Goal: Task Accomplishment & Management: Use online tool/utility

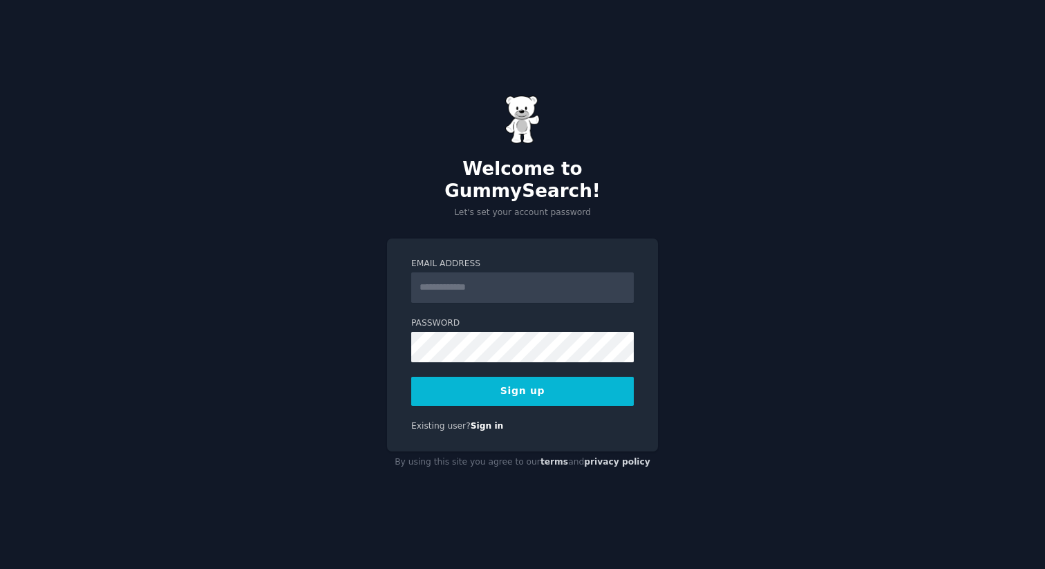
click at [457, 279] on input "Email Address" at bounding box center [522, 287] width 223 height 30
click at [549, 272] on input "Email Address" at bounding box center [522, 287] width 223 height 30
type input "**********"
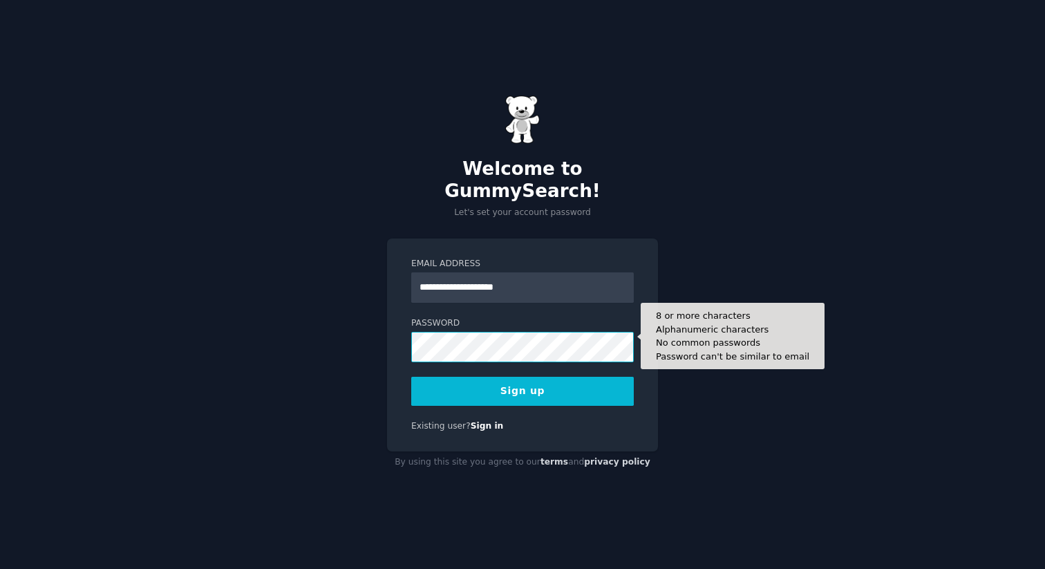
click at [0, 568] on com-1password-button at bounding box center [0, 569] width 0 height 0
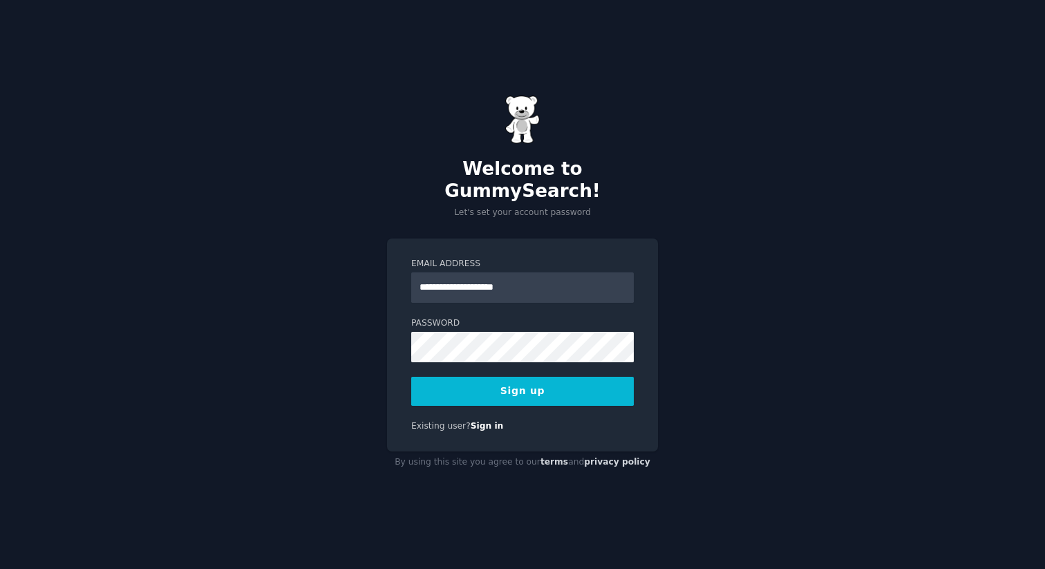
click at [515, 379] on button "Sign up" at bounding box center [522, 391] width 223 height 29
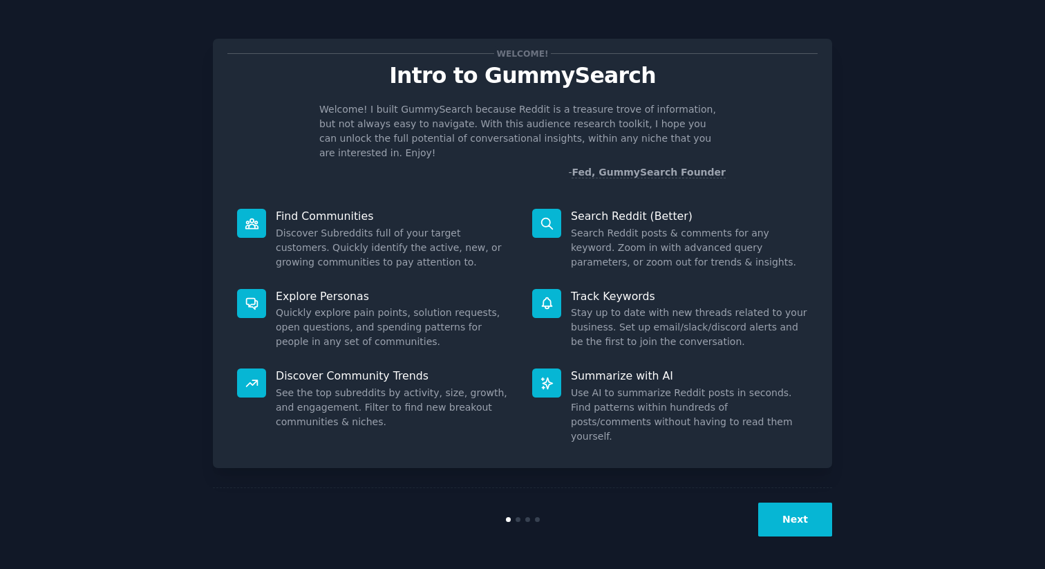
click at [792, 503] on button "Next" at bounding box center [795, 519] width 74 height 34
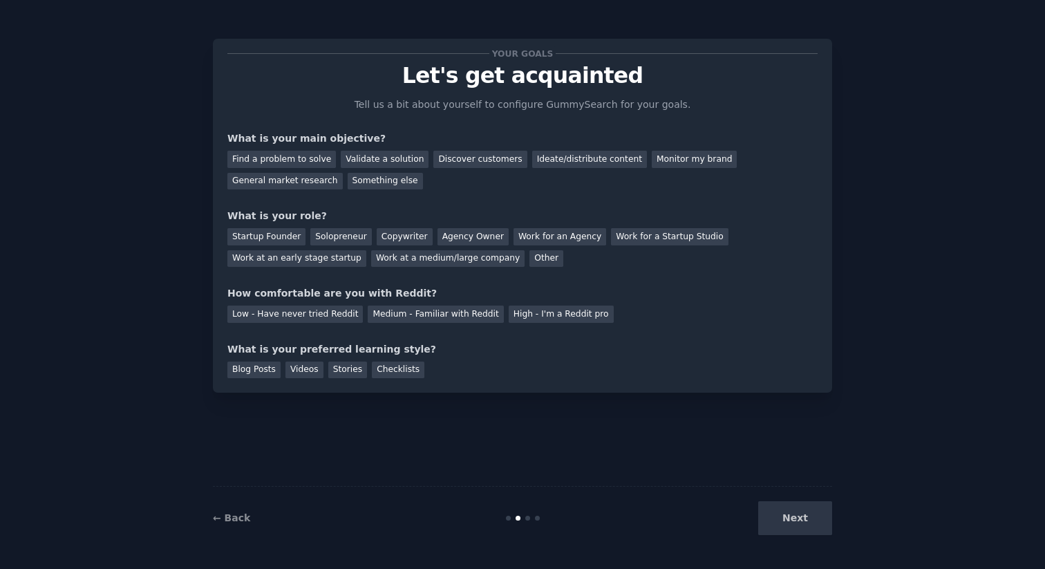
click at [797, 519] on div "Next" at bounding box center [728, 518] width 207 height 34
click at [281, 158] on div "Find a problem to solve" at bounding box center [281, 159] width 108 height 17
click at [272, 236] on div "Startup Founder" at bounding box center [266, 236] width 78 height 17
click at [332, 236] on div "Solopreneur" at bounding box center [340, 236] width 61 height 17
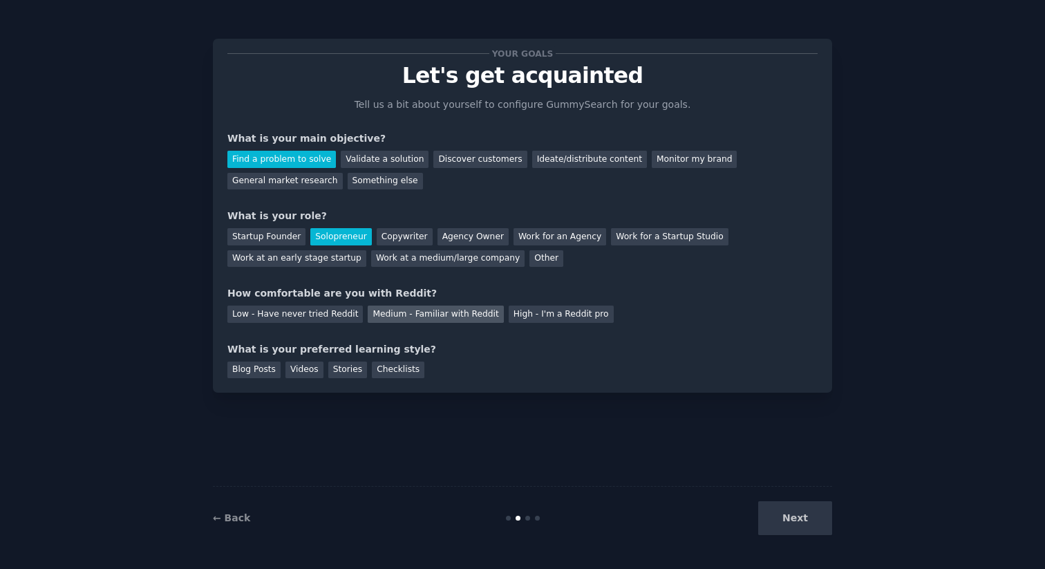
click at [437, 306] on div "Medium - Familiar with Reddit" at bounding box center [435, 313] width 135 height 17
click at [252, 368] on div "Blog Posts" at bounding box center [253, 369] width 53 height 17
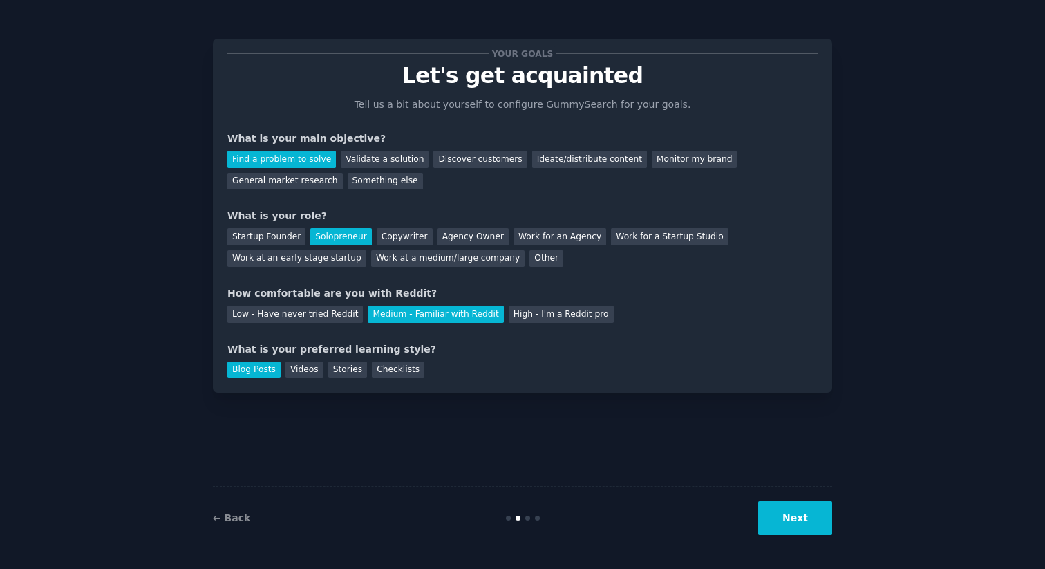
click at [800, 525] on button "Next" at bounding box center [795, 518] width 74 height 34
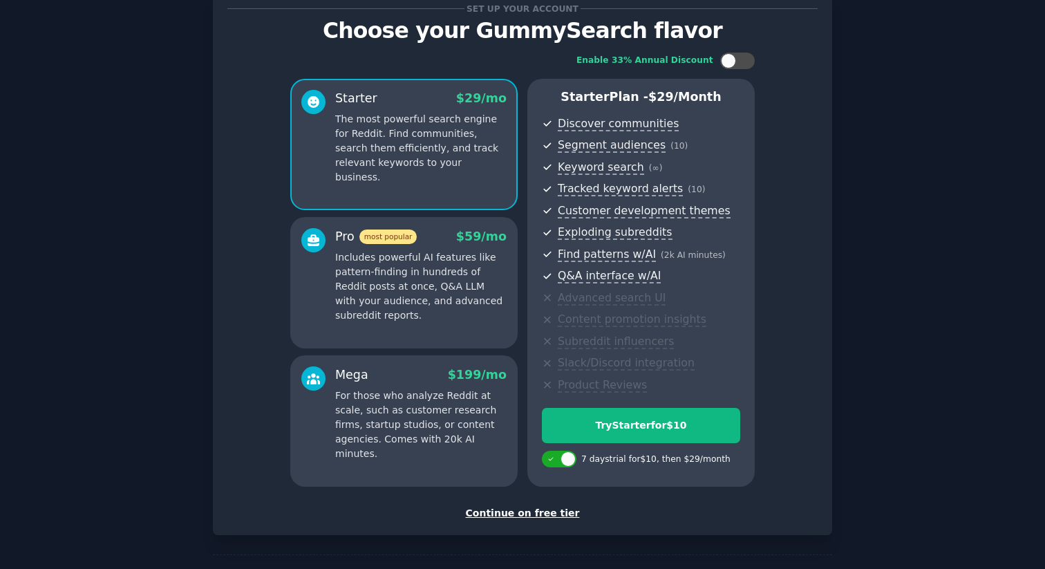
scroll to position [47, 0]
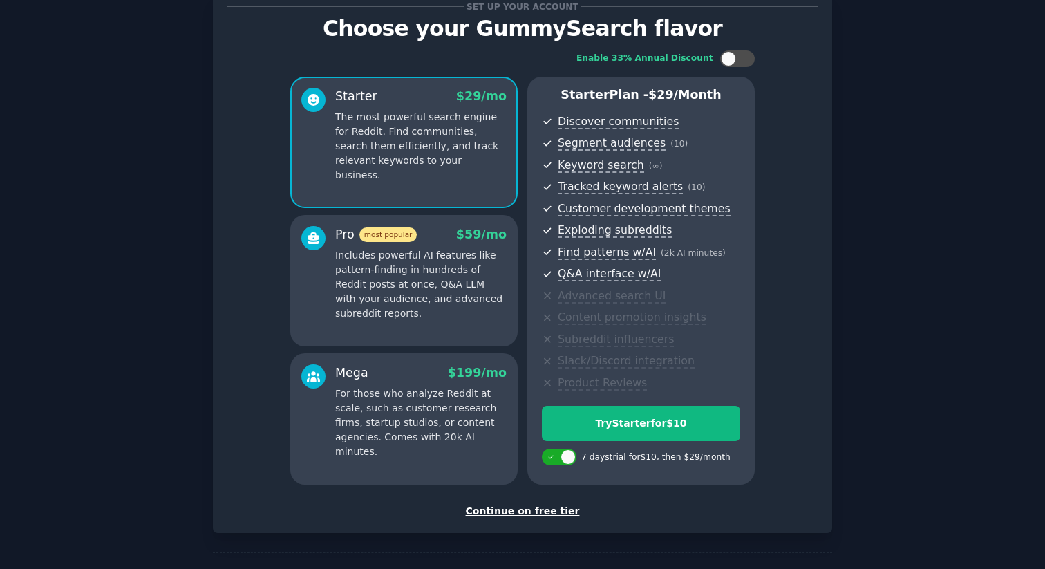
click at [545, 510] on div "Continue on free tier" at bounding box center [522, 511] width 590 height 15
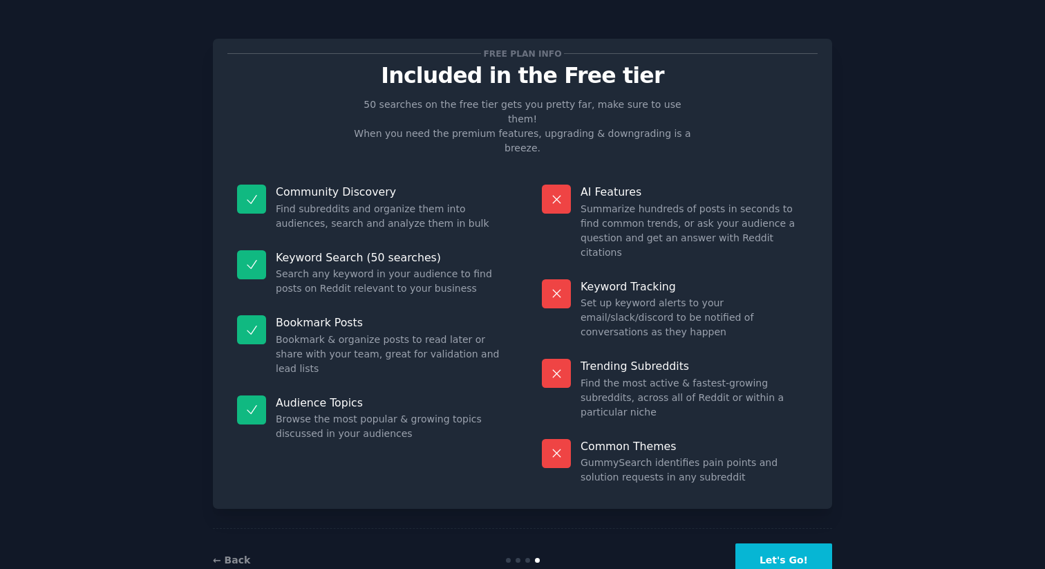
click at [796, 543] on button "Let's Go!" at bounding box center [783, 560] width 97 height 34
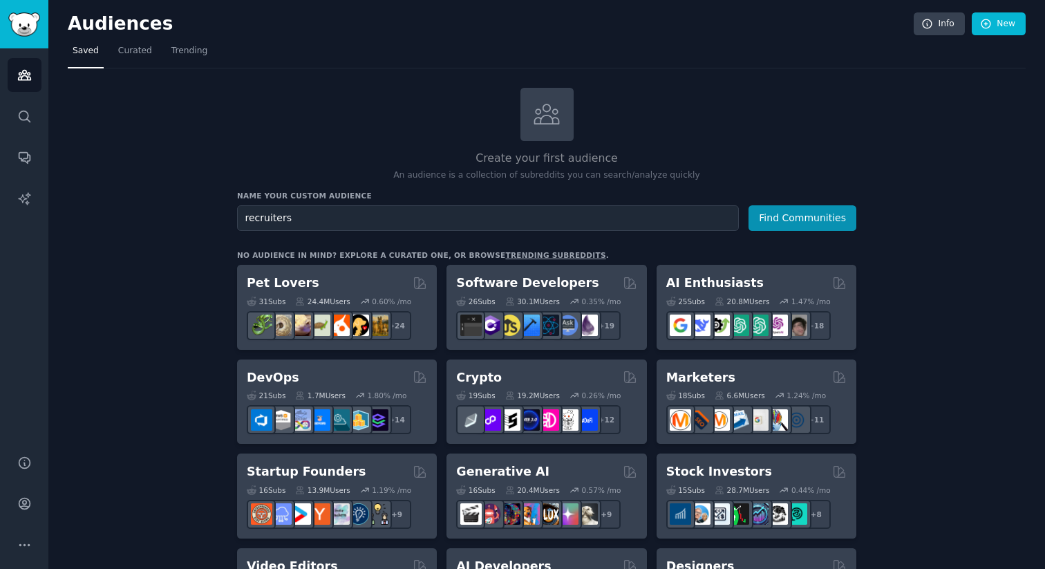
type input "recruiters"
click at [748, 205] on button "Find Communities" at bounding box center [802, 218] width 108 height 26
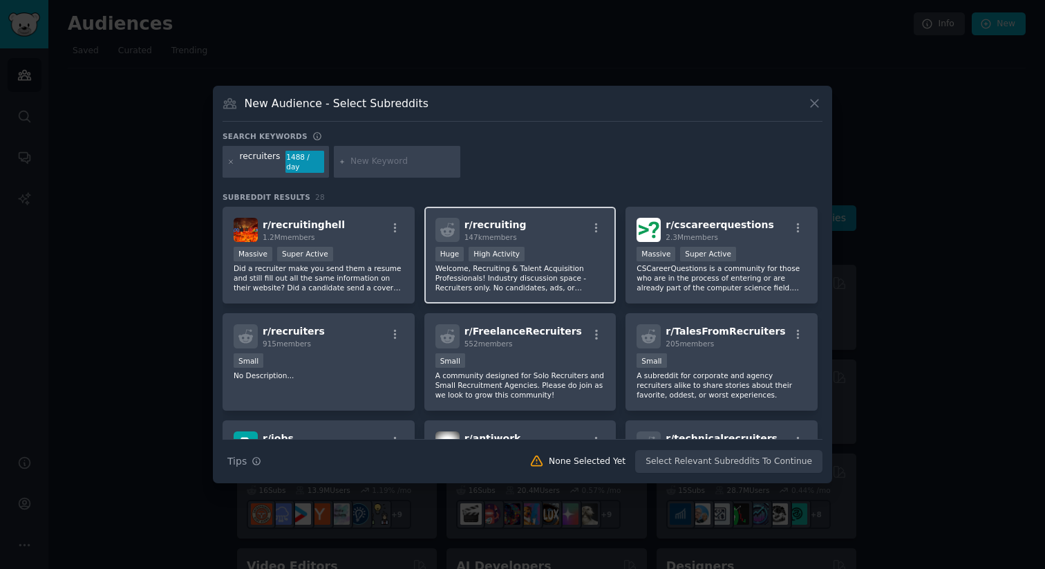
click at [495, 282] on p "Welcome, Recruiting & Talent Acquisition Professionals! Industry discussion spa…" at bounding box center [520, 277] width 170 height 29
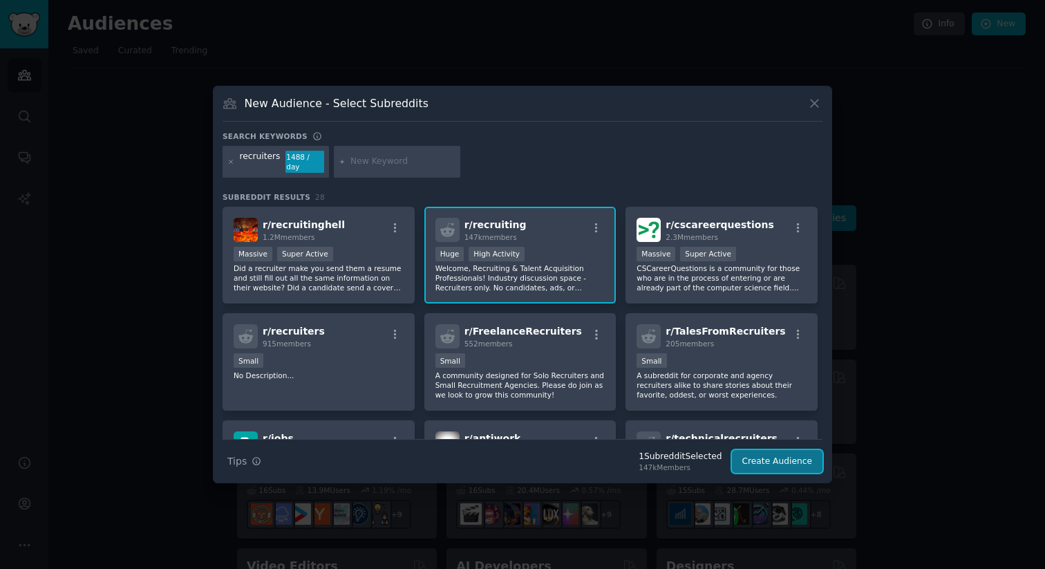
click at [795, 462] on button "Create Audience" at bounding box center [777, 461] width 91 height 23
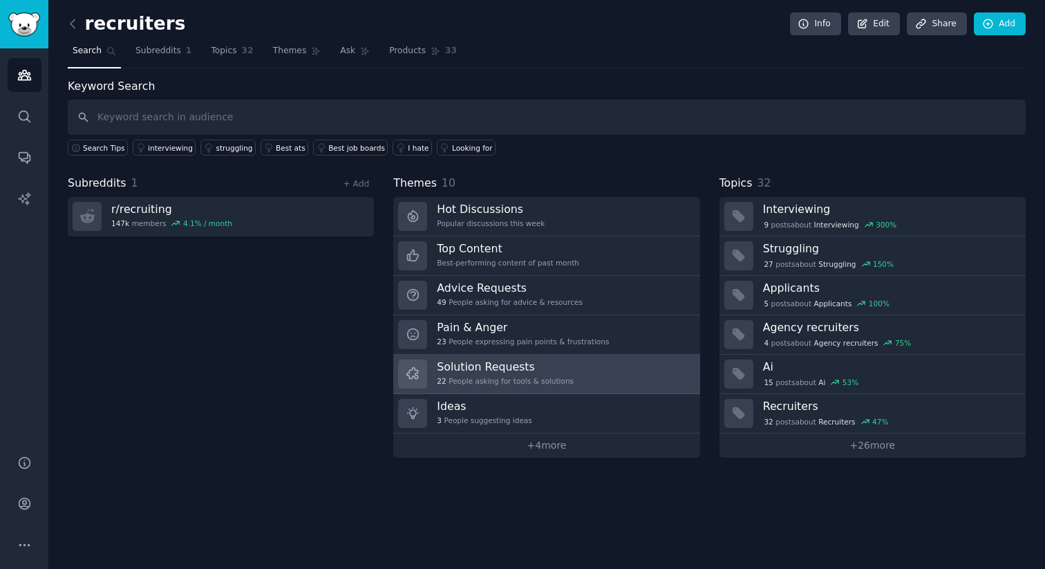
click at [498, 376] on div "22 People asking for tools & solutions" at bounding box center [505, 381] width 137 height 10
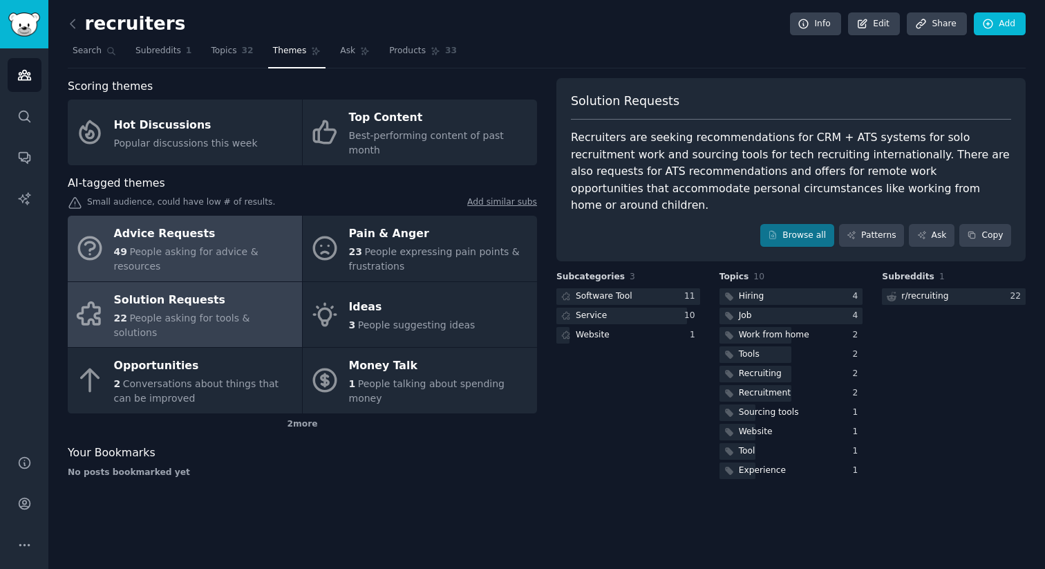
click at [163, 245] on div "49 People asking for advice & resources" at bounding box center [204, 259] width 181 height 29
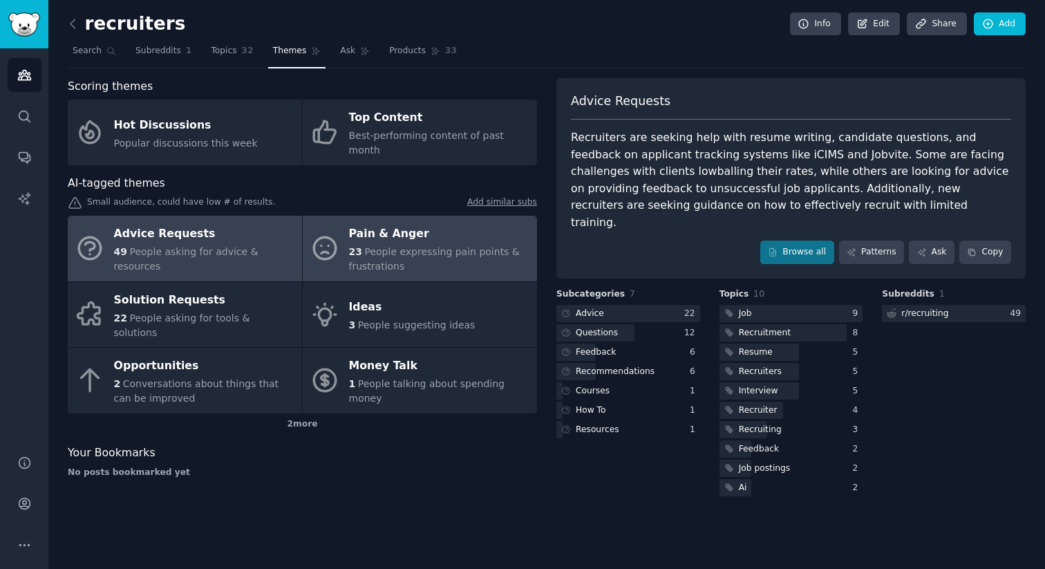
click at [404, 245] on div "23 People expressing pain points & frustrations" at bounding box center [439, 259] width 181 height 29
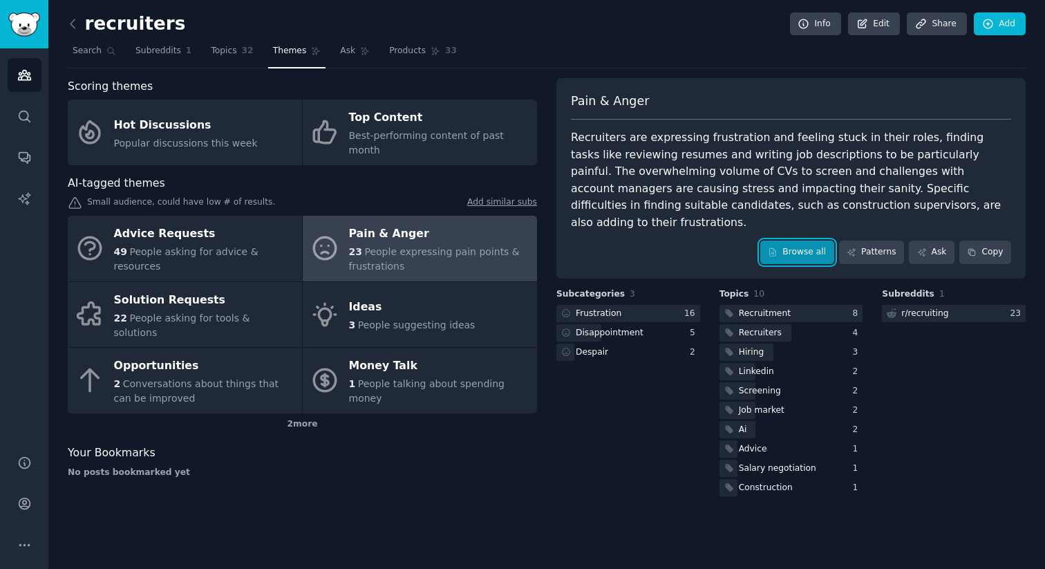
click at [793, 240] on link "Browse all" at bounding box center [797, 251] width 74 height 23
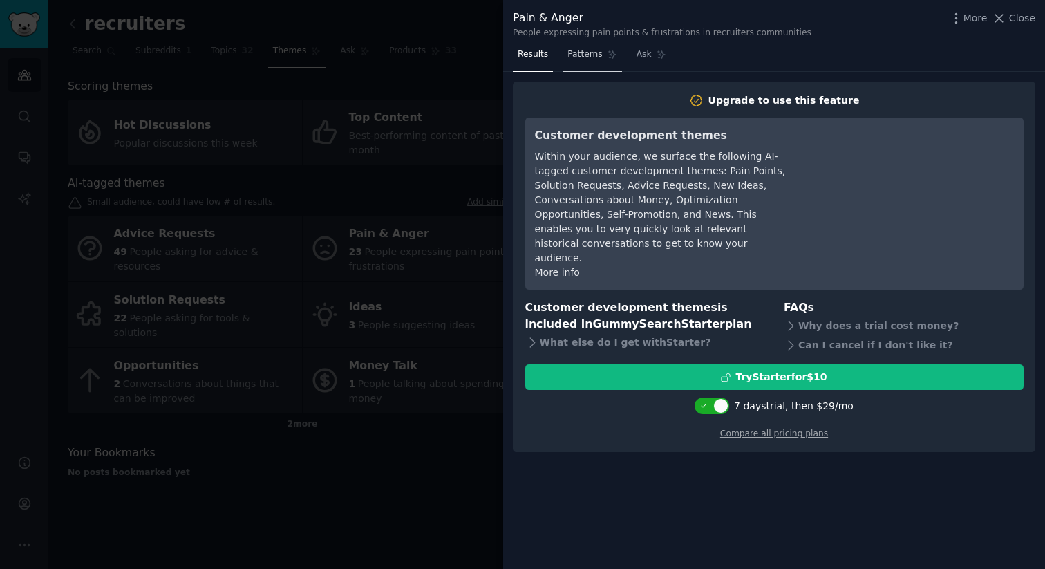
click at [592, 61] on link "Patterns" at bounding box center [592, 58] width 59 height 28
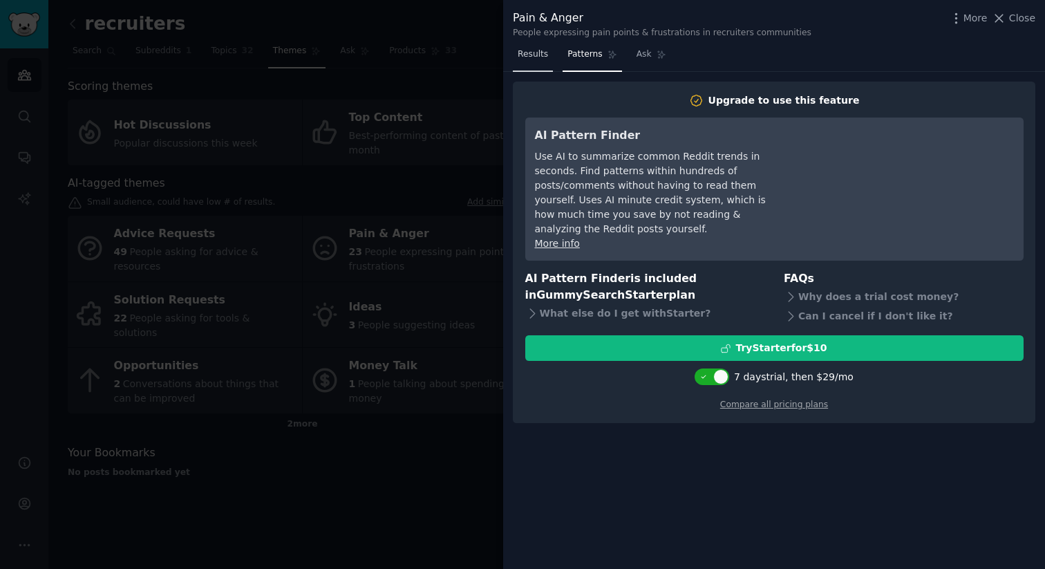
click at [544, 59] on span "Results" at bounding box center [533, 54] width 30 height 12
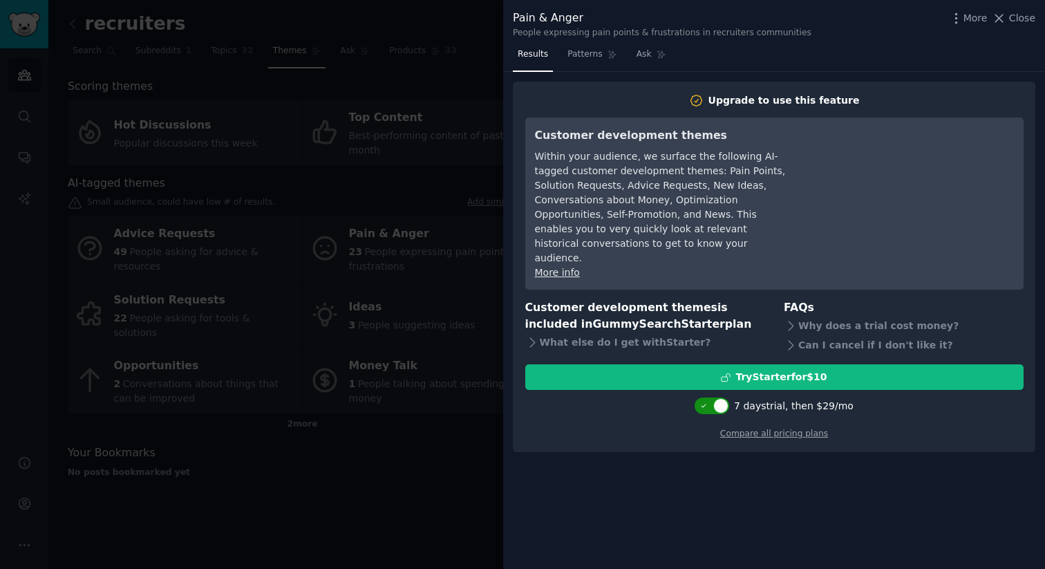
click at [710, 402] on div at bounding box center [705, 405] width 10 height 7
click at [721, 402] on div at bounding box center [720, 405] width 7 height 7
checkbox input "true"
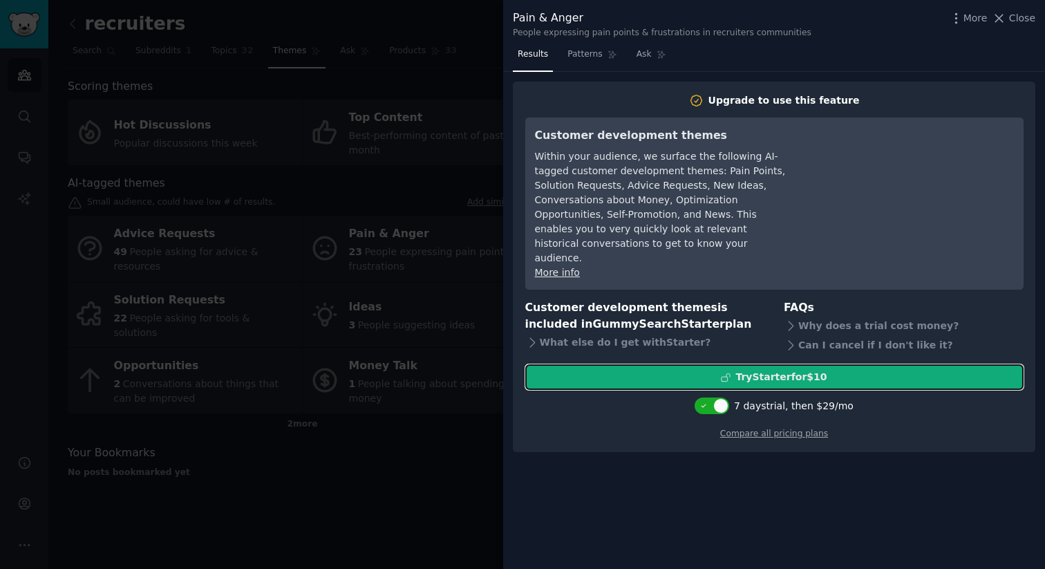
click at [772, 370] on div "Try Starter for $10" at bounding box center [780, 377] width 91 height 15
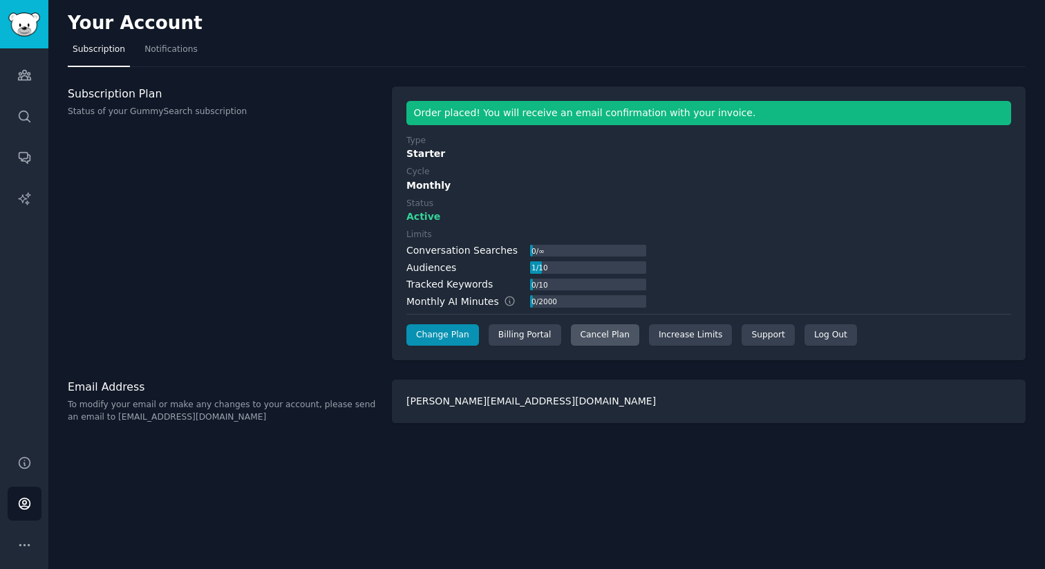
click at [601, 336] on div "Cancel Plan" at bounding box center [605, 335] width 68 height 22
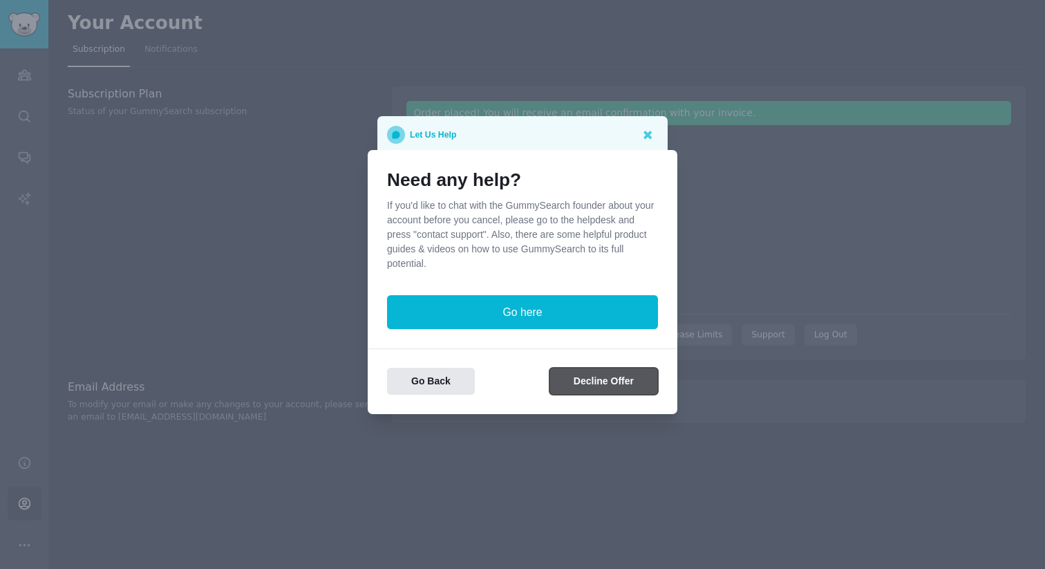
click at [598, 379] on button "Decline Offer" at bounding box center [603, 381] width 108 height 27
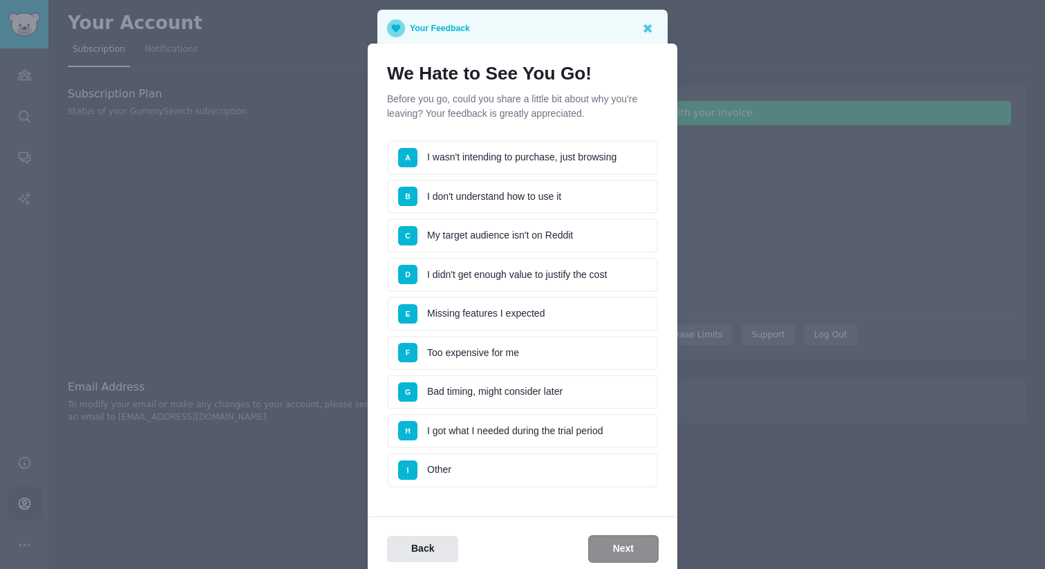
scroll to position [61, 0]
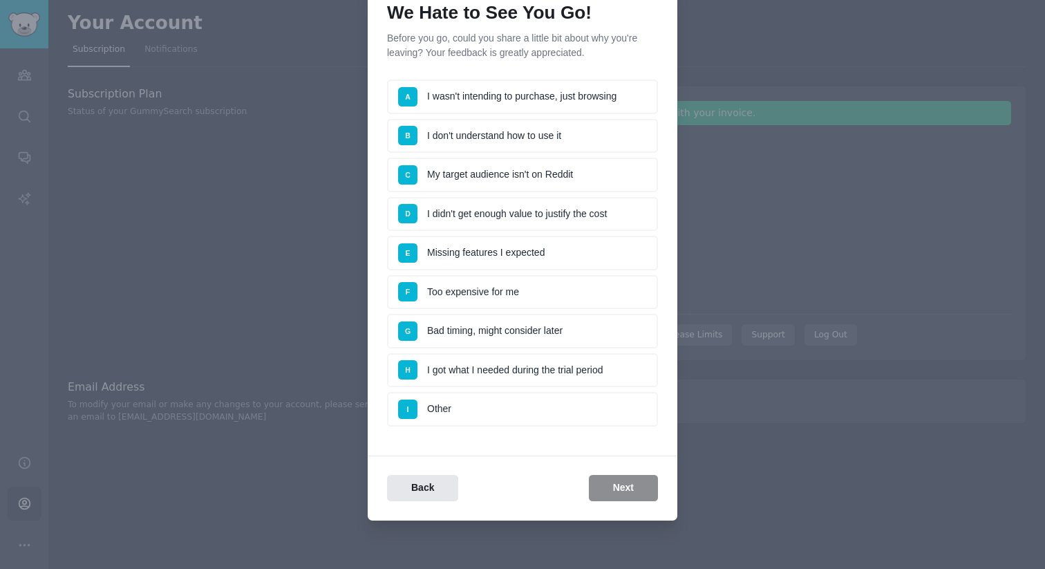
click at [516, 417] on li "I Other" at bounding box center [522, 409] width 271 height 35
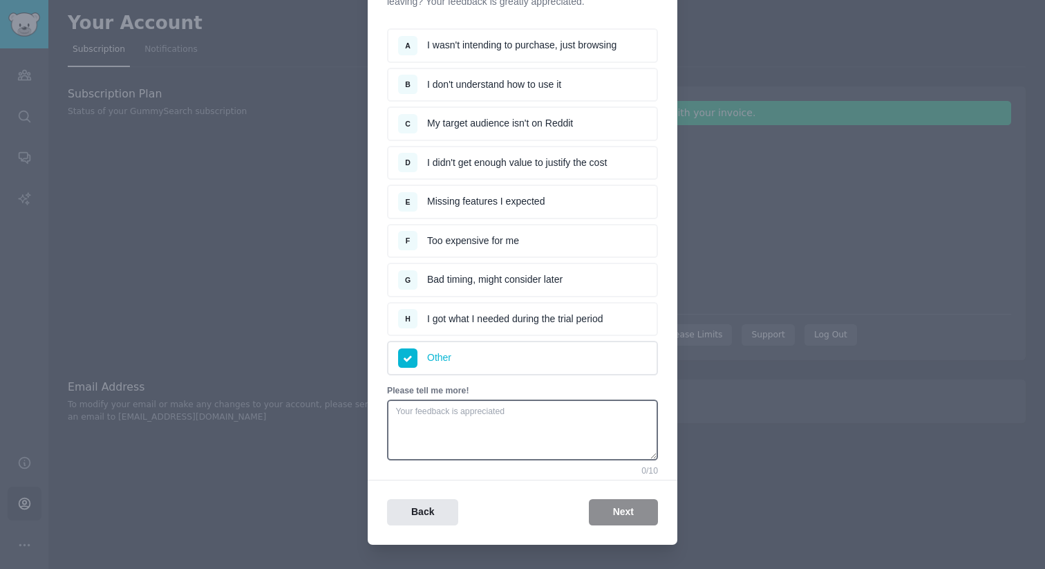
scroll to position [136, 0]
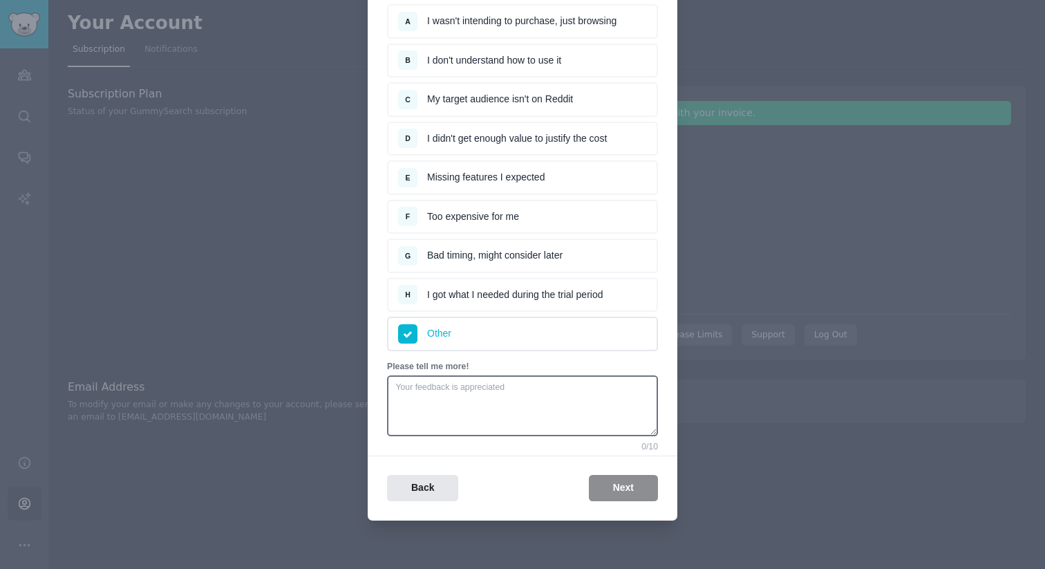
click at [460, 297] on li "H I got what I needed during the trial period" at bounding box center [522, 295] width 271 height 35
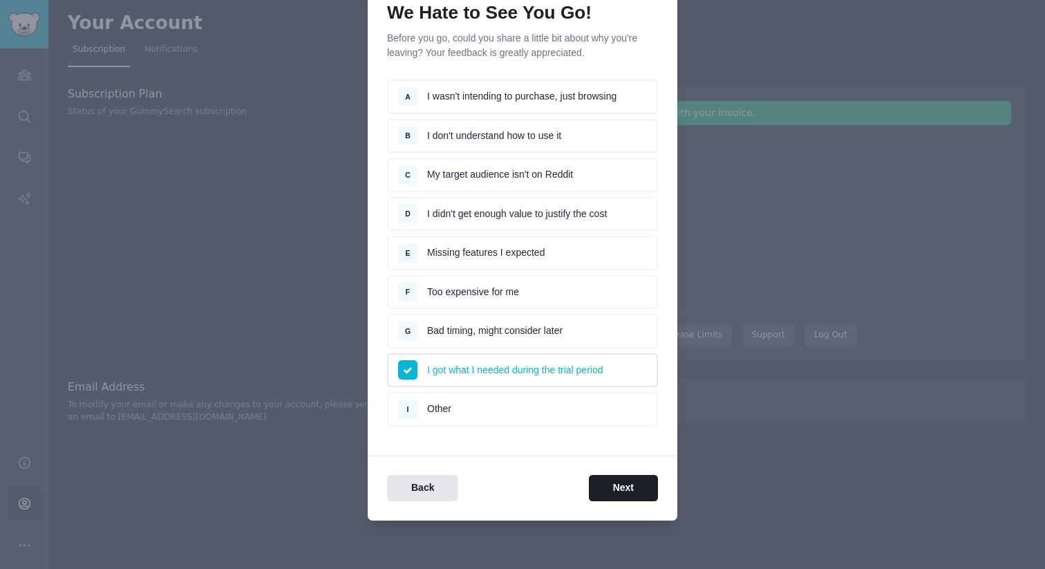
scroll to position [61, 0]
click at [485, 406] on li "I Other" at bounding box center [522, 409] width 271 height 35
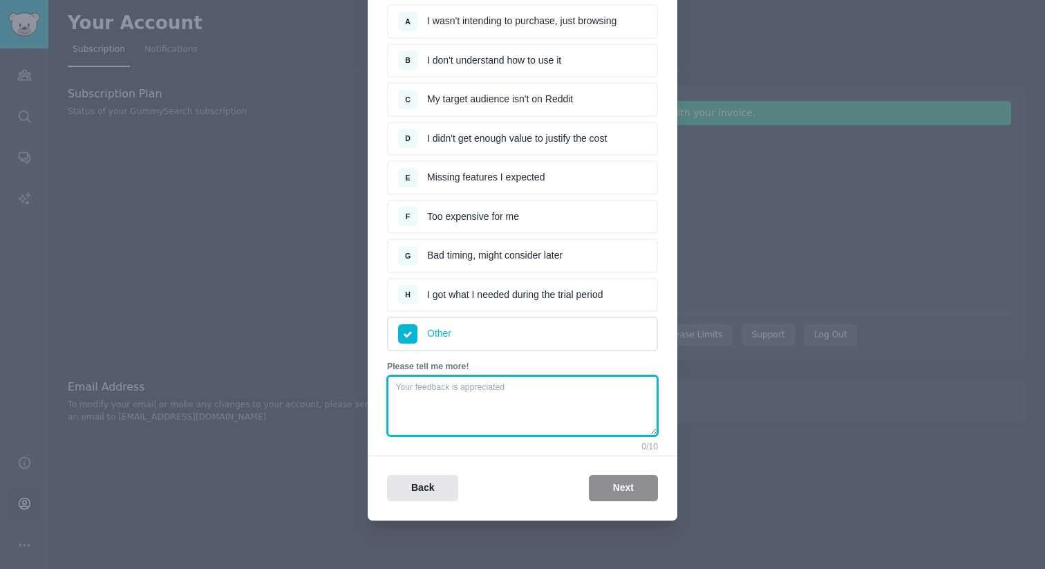
click at [485, 406] on textarea at bounding box center [522, 405] width 271 height 61
type textarea "J"
type textarea "I will subscribe manually if I find the tool useful during the trial."
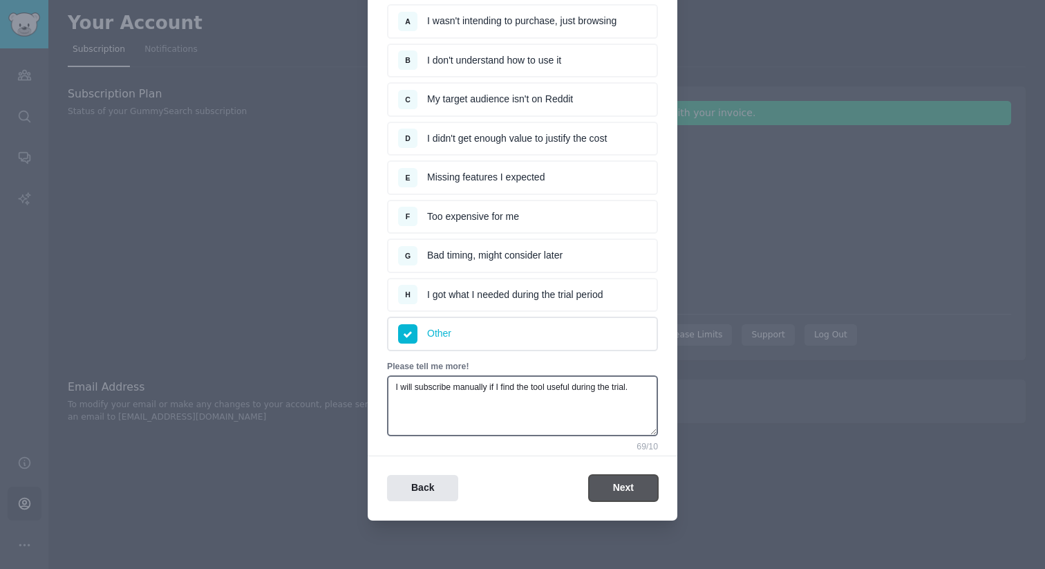
click at [624, 485] on button "Next" at bounding box center [623, 488] width 69 height 27
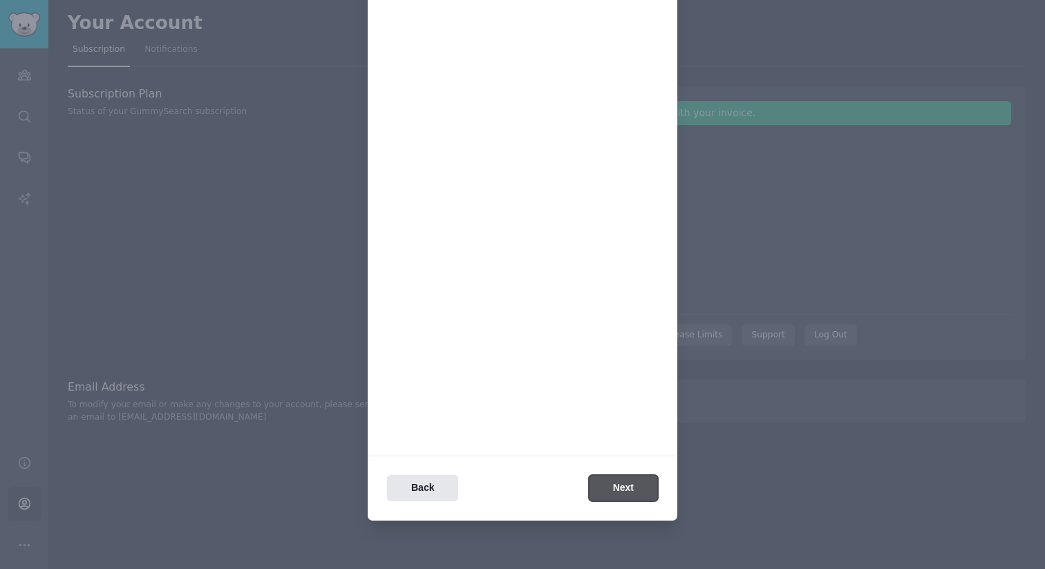
scroll to position [0, 0]
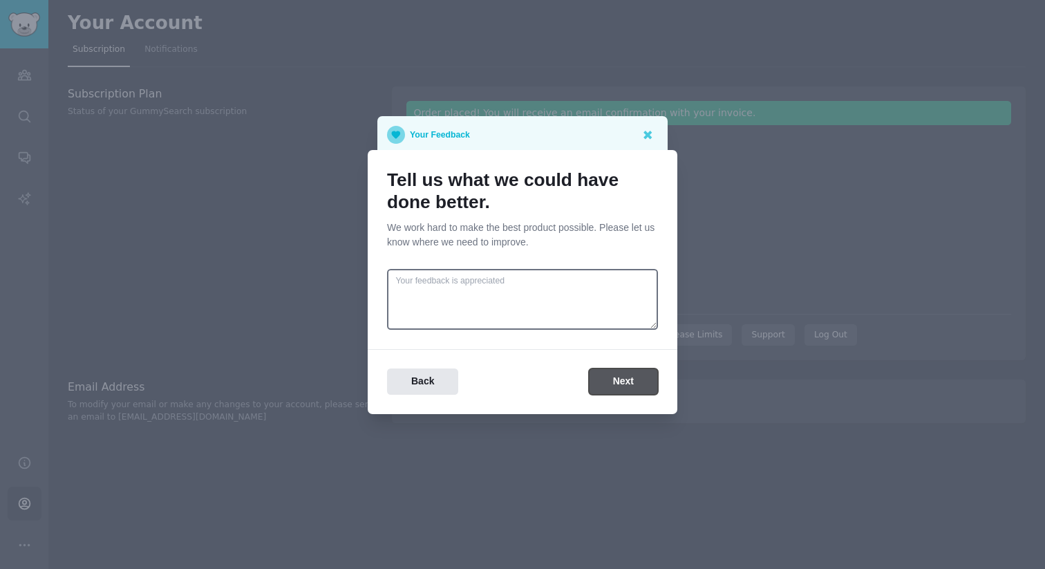
click at [627, 379] on button "Next" at bounding box center [623, 381] width 69 height 27
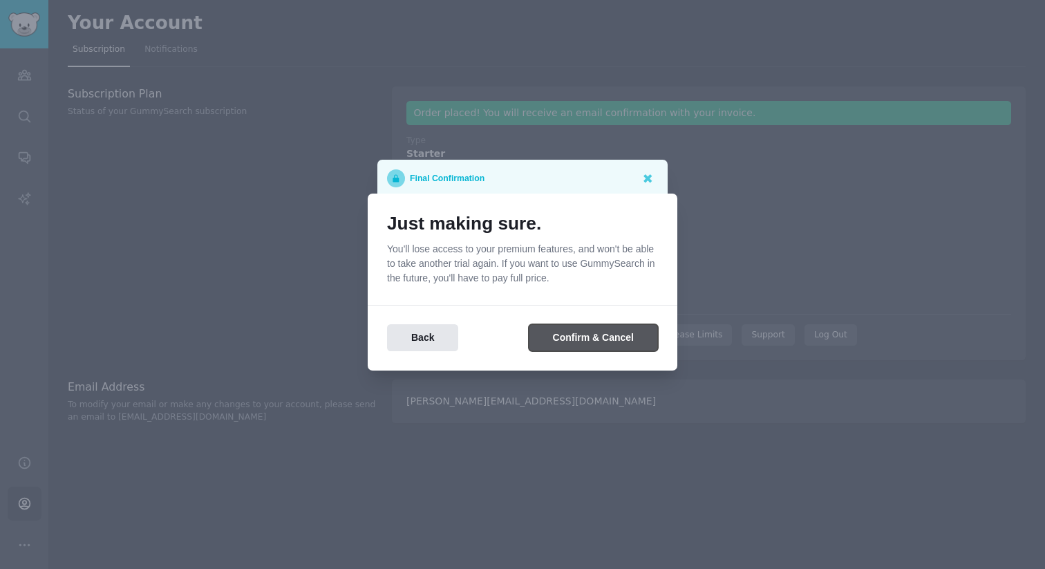
click at [598, 335] on button "Confirm & Cancel" at bounding box center [593, 337] width 129 height 27
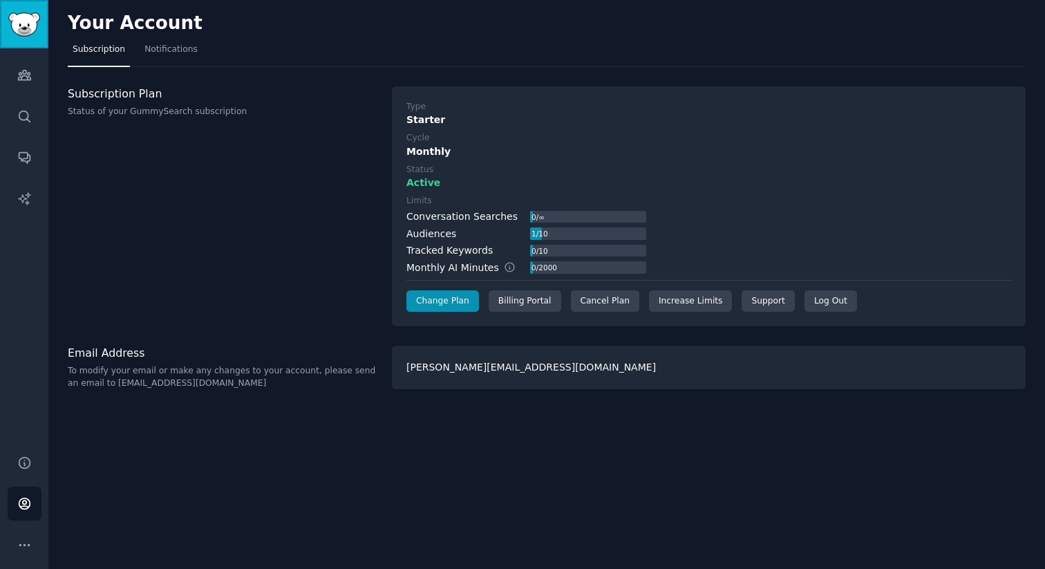
click at [30, 29] on img "Sidebar" at bounding box center [24, 24] width 32 height 24
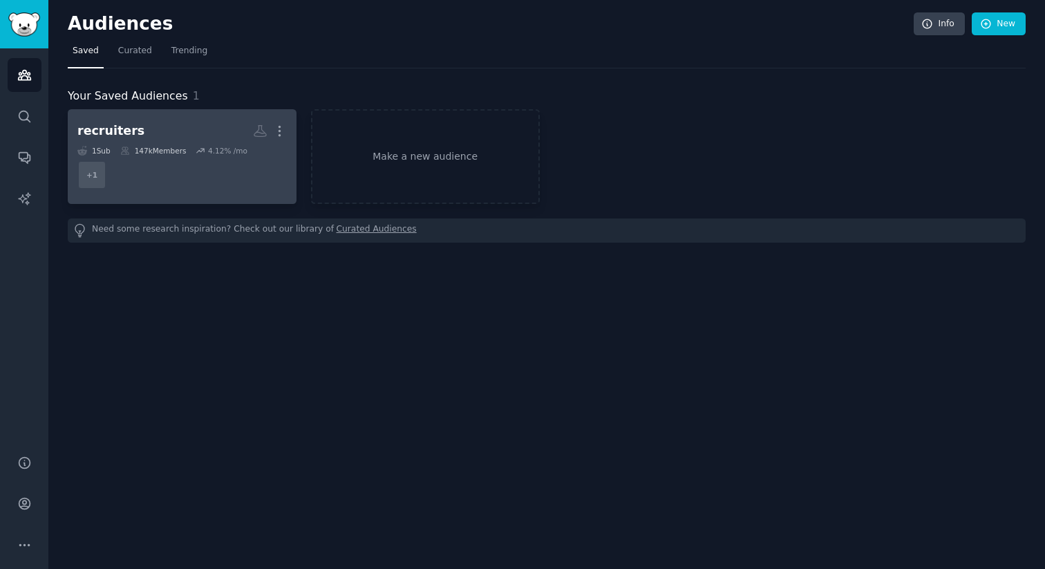
click at [106, 129] on div "recruiters" at bounding box center [110, 130] width 67 height 17
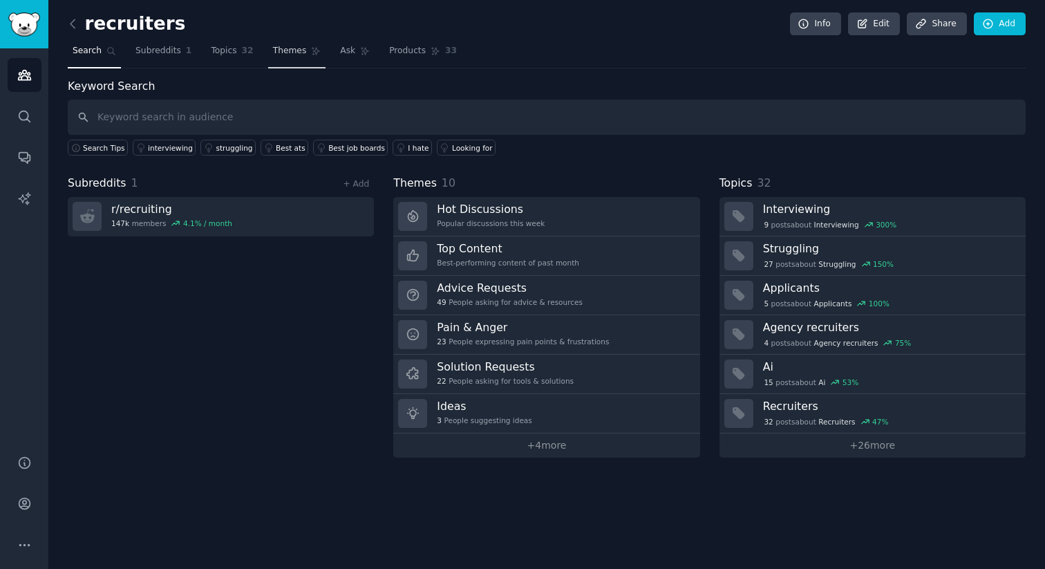
click at [287, 47] on span "Themes" at bounding box center [290, 51] width 34 height 12
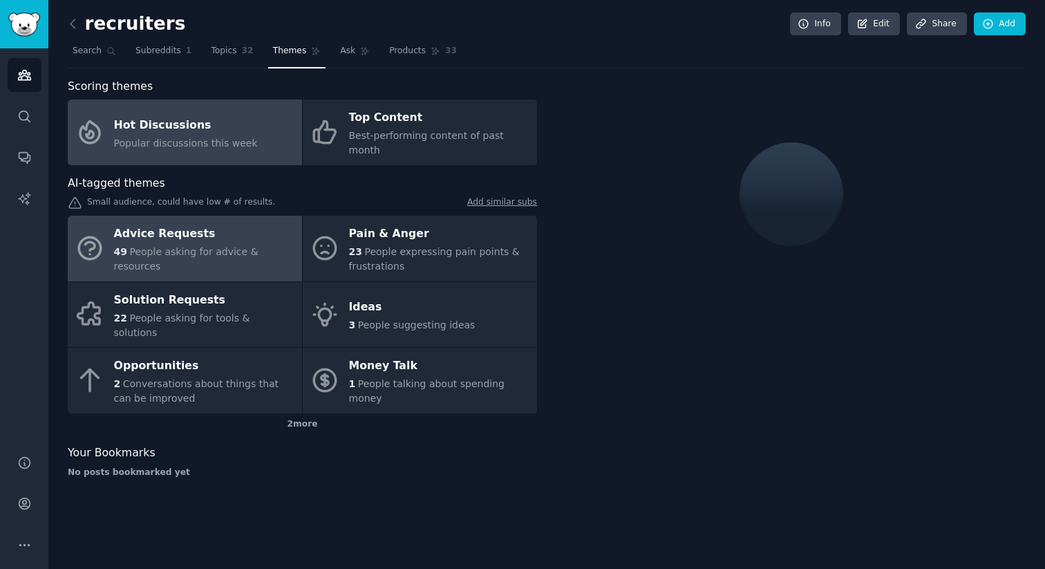
click at [200, 245] on div "49 People asking for advice & resources" at bounding box center [204, 259] width 181 height 29
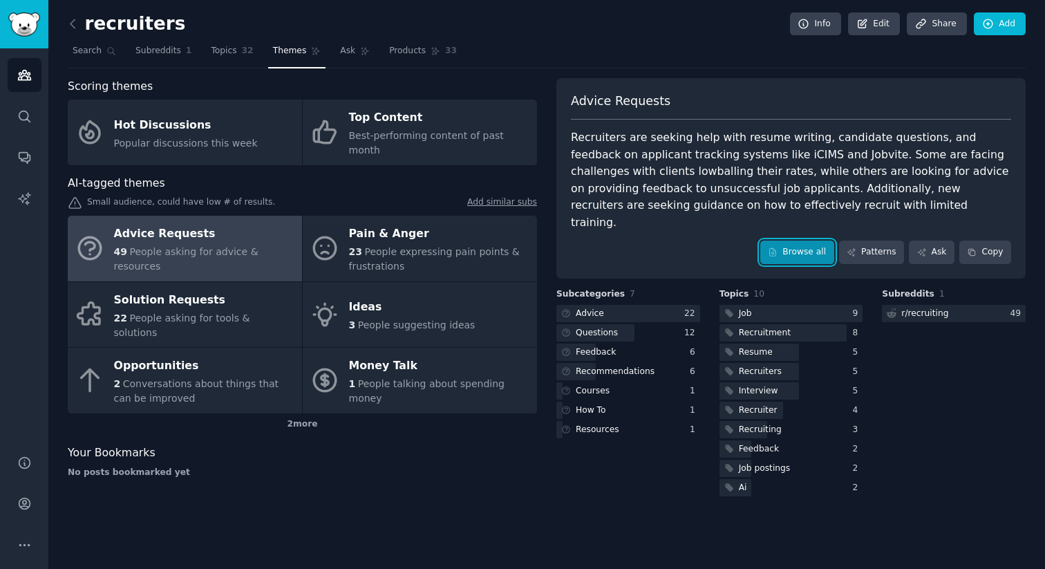
click at [807, 240] on link "Browse all" at bounding box center [797, 251] width 74 height 23
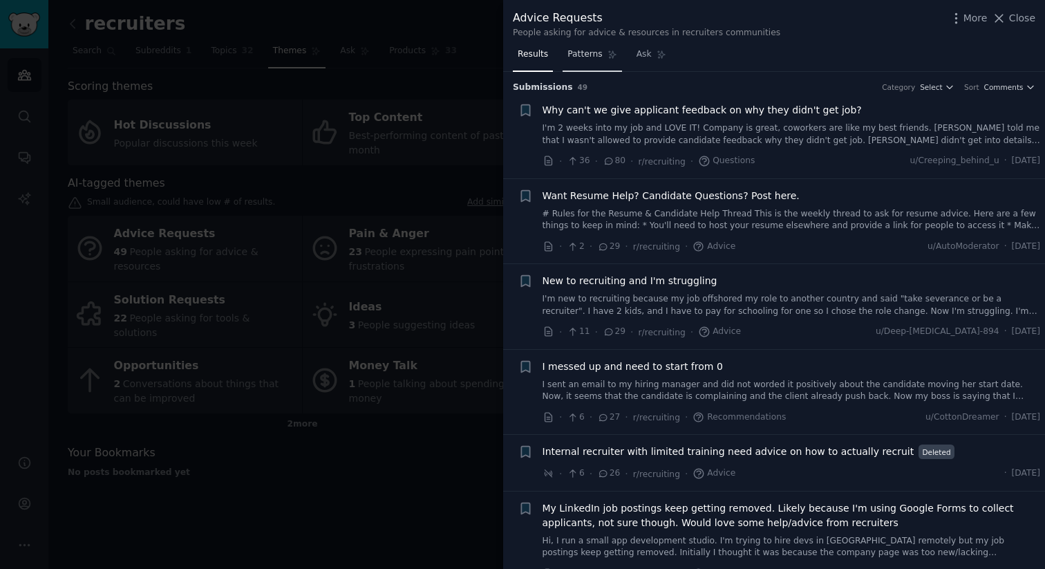
click at [598, 59] on span "Patterns" at bounding box center [584, 54] width 35 height 12
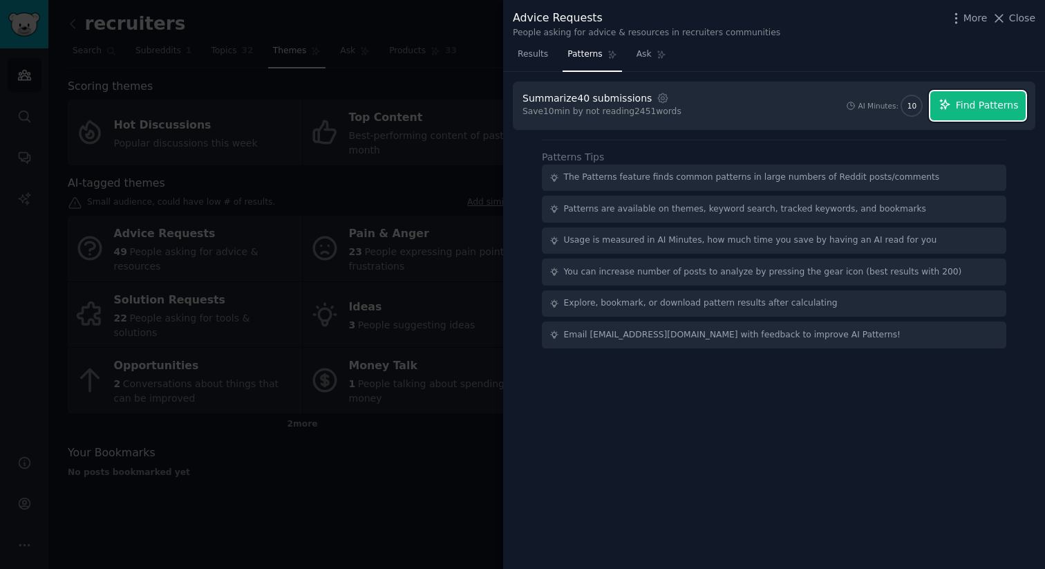
click at [989, 105] on span "Find Patterns" at bounding box center [987, 105] width 63 height 15
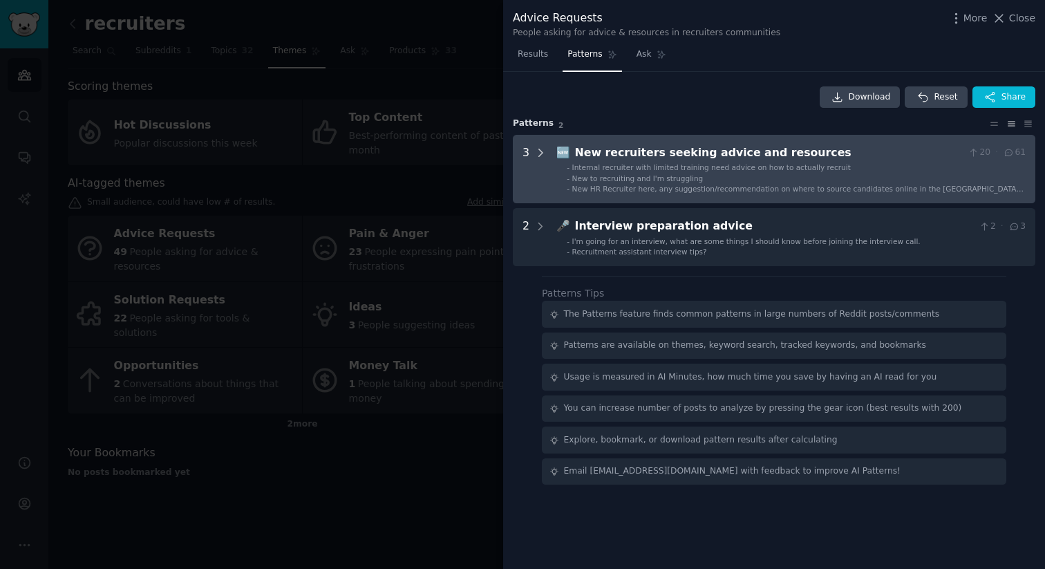
click at [541, 147] on icon at bounding box center [540, 153] width 12 height 12
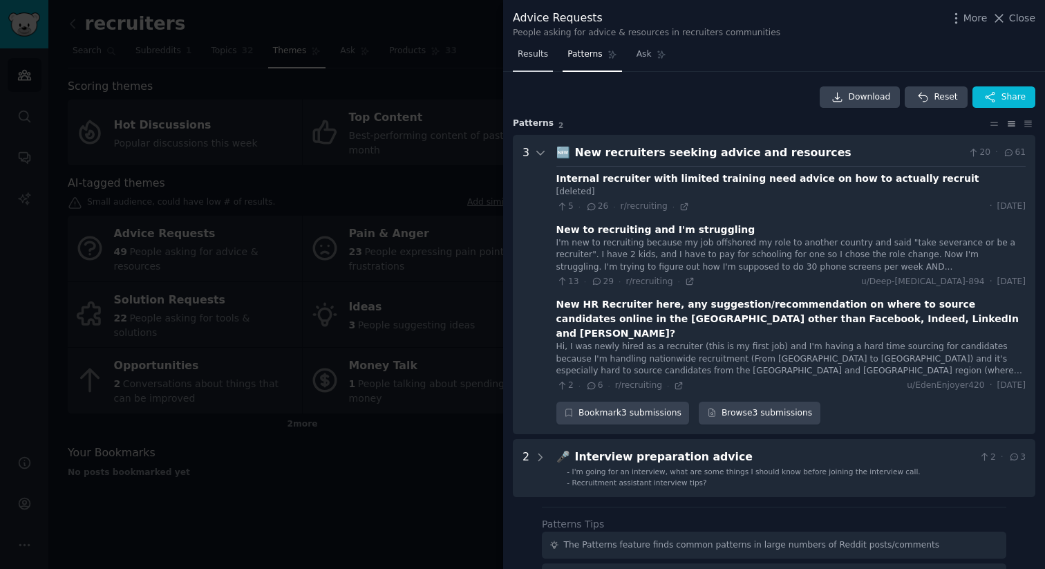
click at [534, 61] on link "Results" at bounding box center [533, 58] width 40 height 28
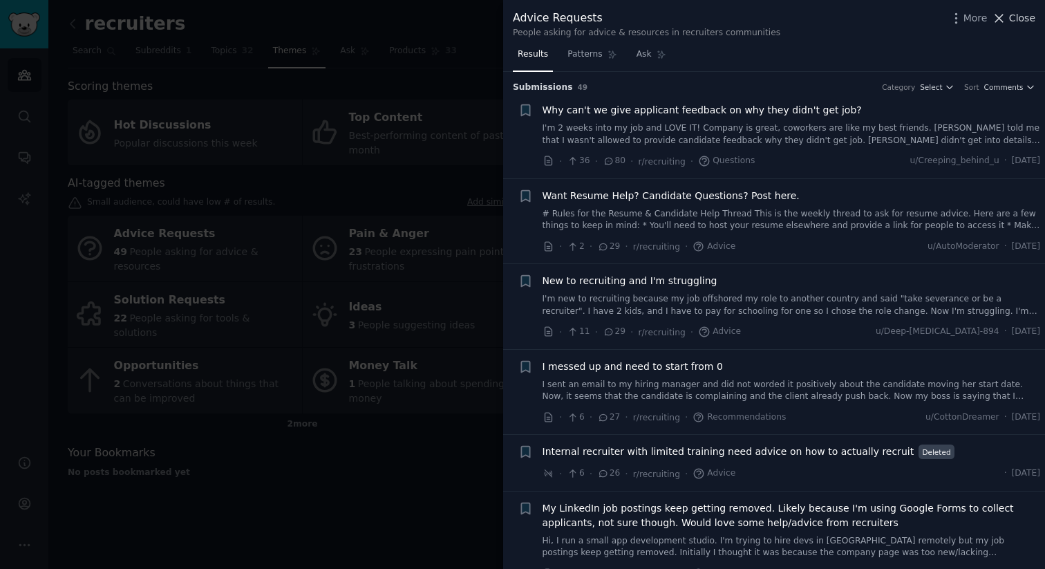
click at [1018, 23] on span "Close" at bounding box center [1022, 18] width 26 height 15
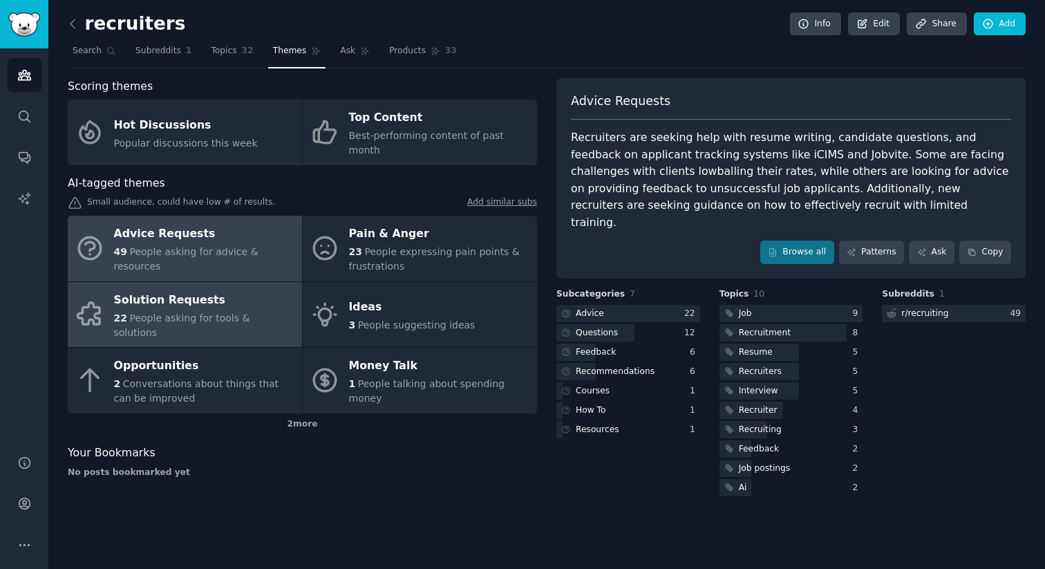
click at [148, 292] on div "Solution Requests" at bounding box center [204, 300] width 181 height 22
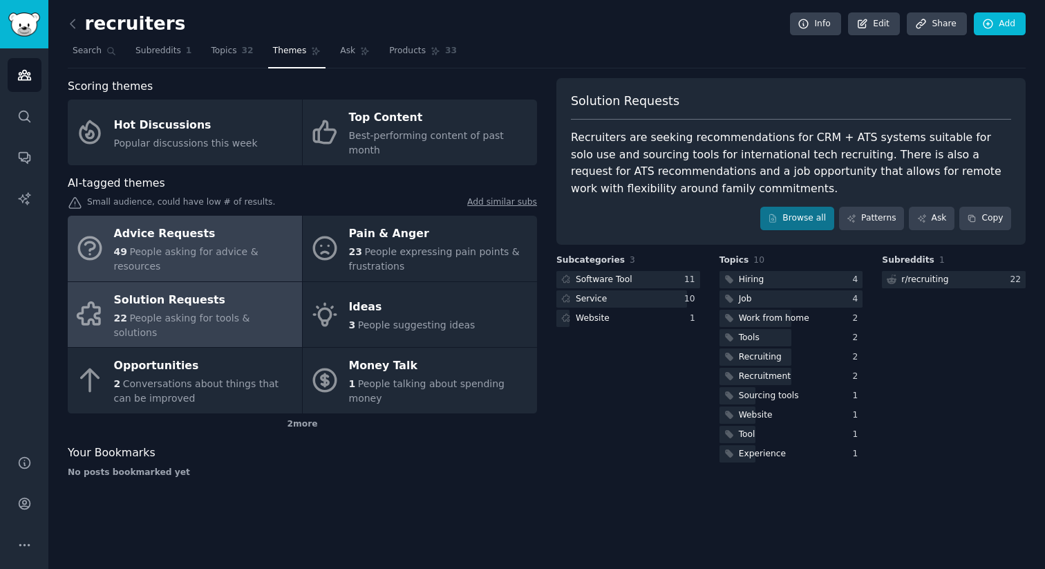
click at [135, 232] on div "Advice Requests" at bounding box center [204, 234] width 181 height 22
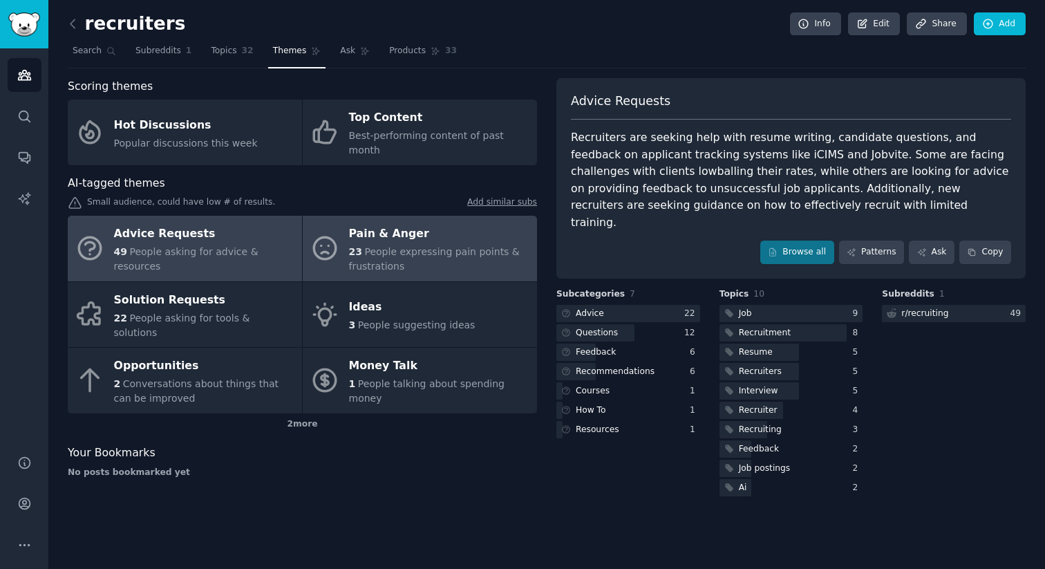
click at [444, 245] on div "23 People expressing pain points & frustrations" at bounding box center [439, 259] width 181 height 29
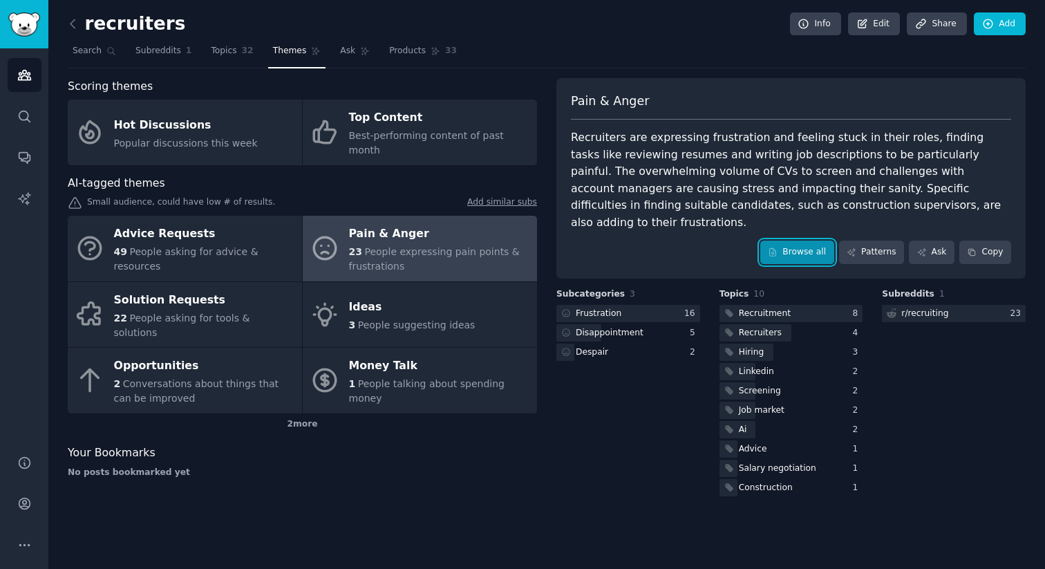
click at [793, 240] on link "Browse all" at bounding box center [797, 251] width 74 height 23
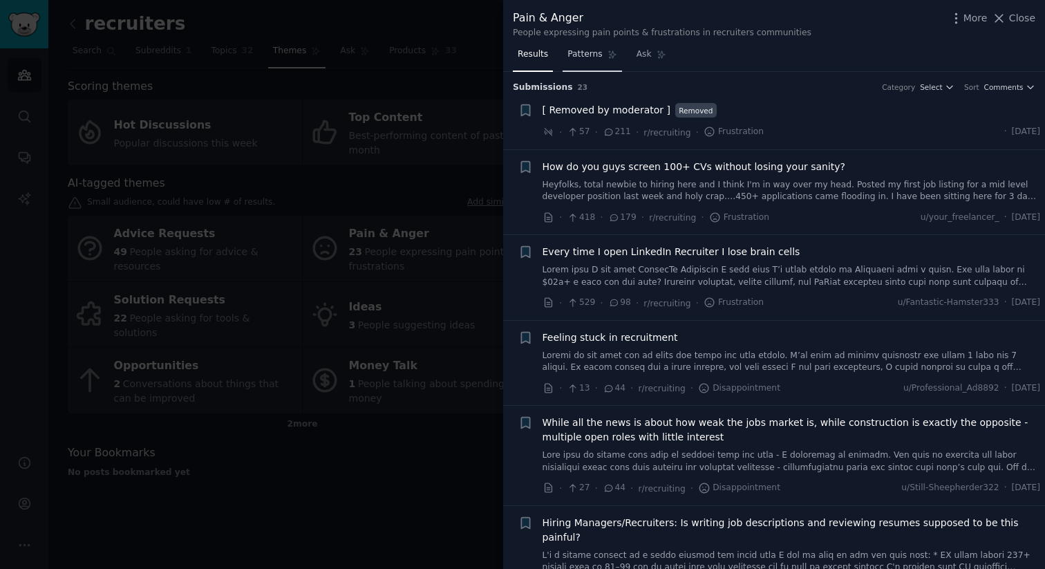
click at [581, 58] on span "Patterns" at bounding box center [584, 54] width 35 height 12
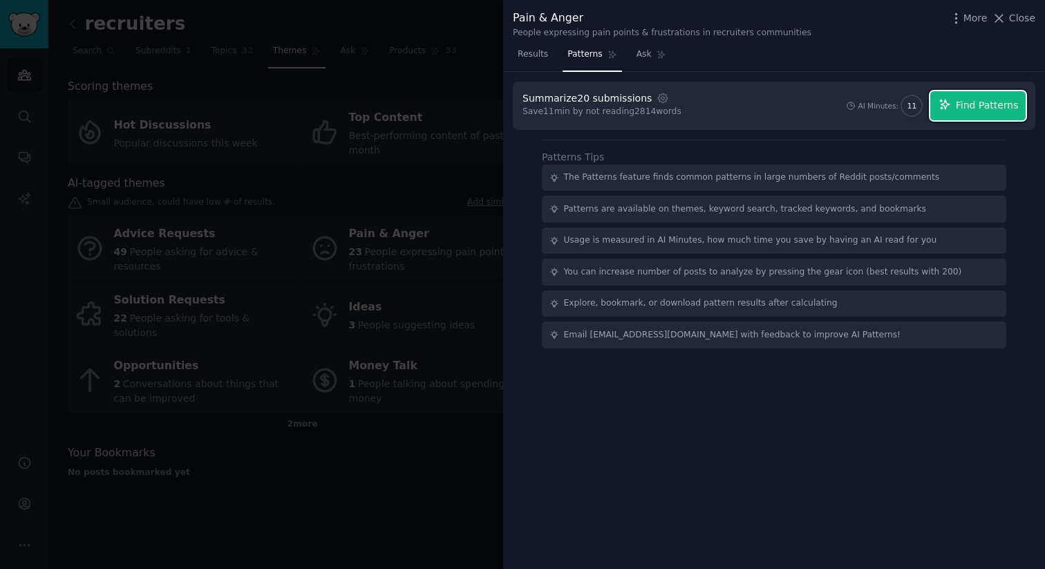
click at [978, 100] on span "Find Patterns" at bounding box center [987, 105] width 63 height 15
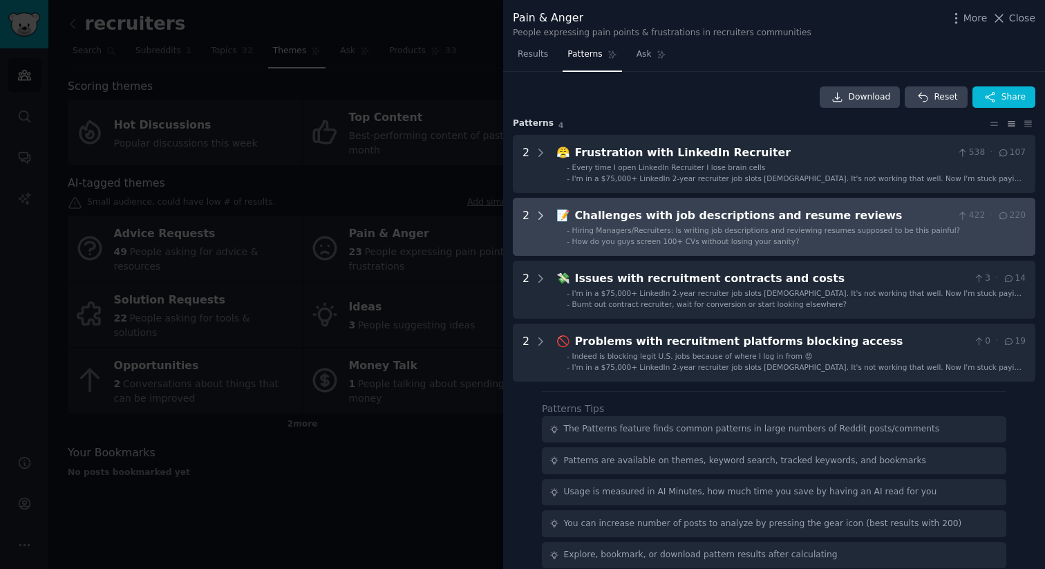
click at [538, 214] on icon at bounding box center [540, 215] width 12 height 12
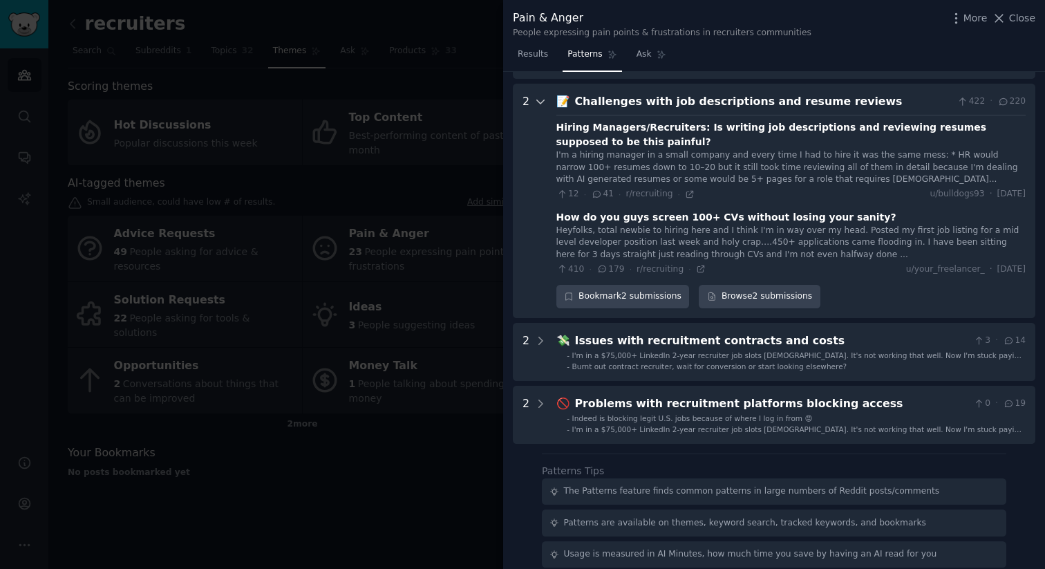
scroll to position [126, 0]
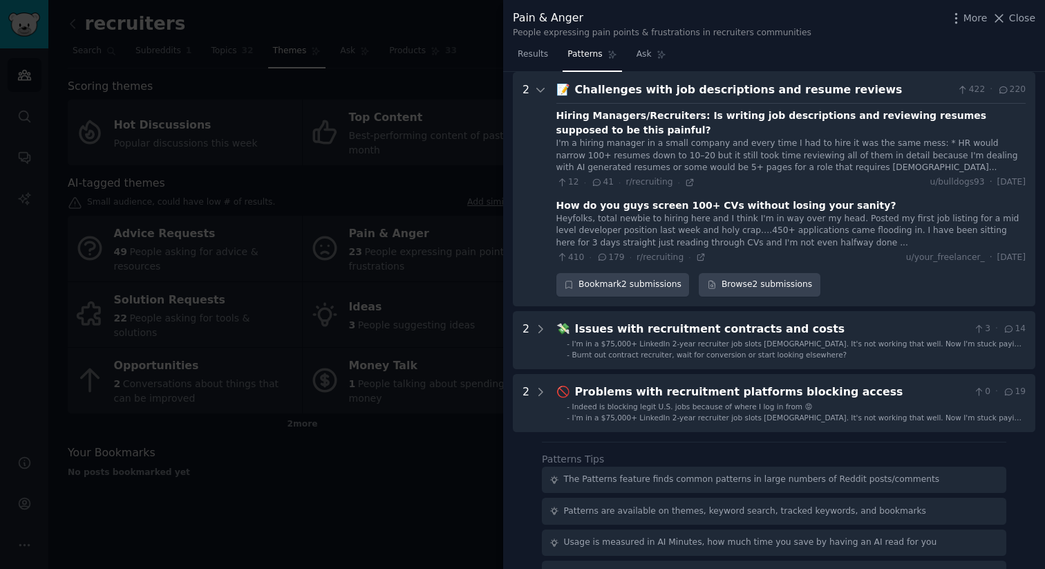
click at [641, 229] on div "Heyfolks, total newbie to hiring here and I think I'm in way over my head. Post…" at bounding box center [790, 231] width 469 height 37
click at [705, 202] on div "How do you guys screen 100+ CVs without losing your sanity?" at bounding box center [726, 205] width 340 height 15
click at [696, 256] on icon at bounding box center [701, 257] width 10 height 10
click at [1025, 21] on span "Close" at bounding box center [1022, 18] width 26 height 15
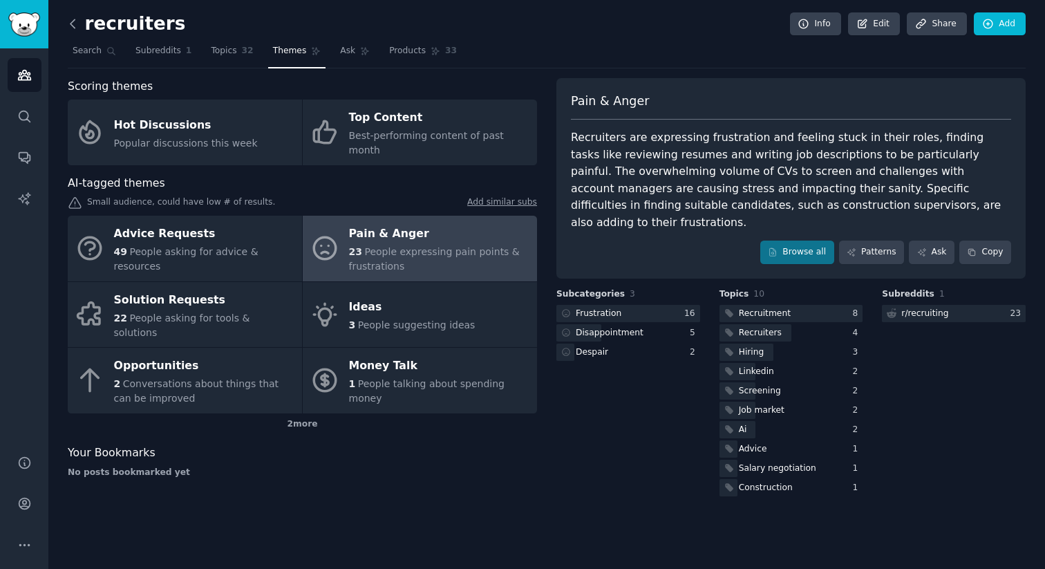
click at [72, 23] on icon at bounding box center [73, 24] width 15 height 15
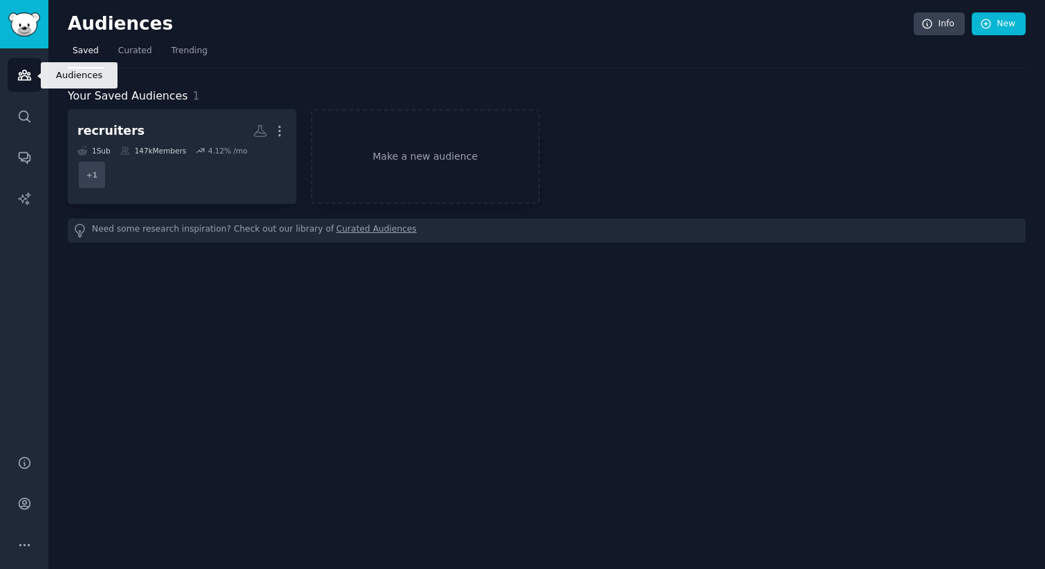
click at [21, 73] on icon "Sidebar" at bounding box center [24, 75] width 15 height 15
click at [996, 26] on link "New" at bounding box center [999, 23] width 54 height 23
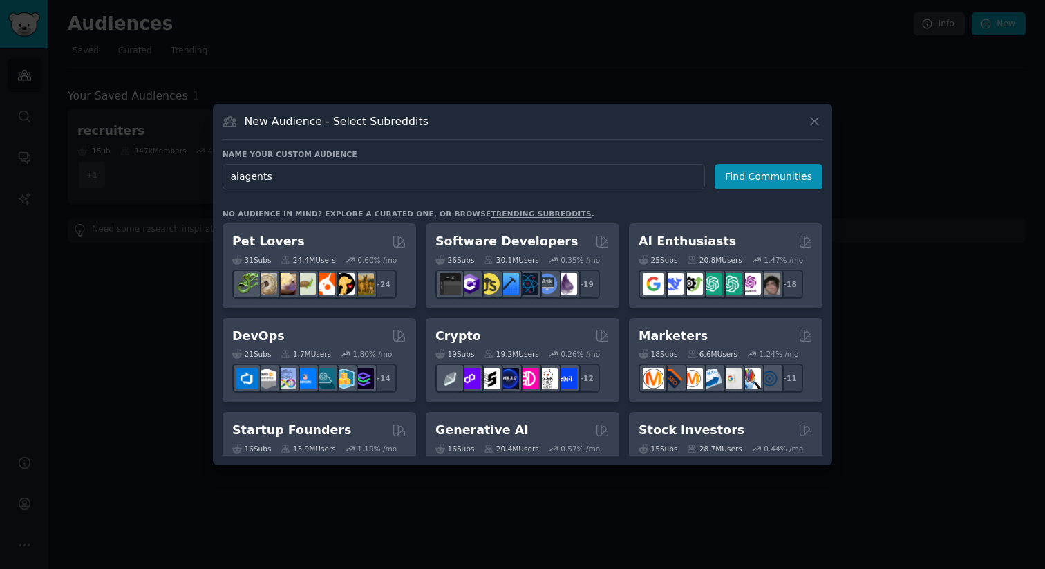
type input "ai agents"
click button "Find Communities" at bounding box center [769, 177] width 108 height 26
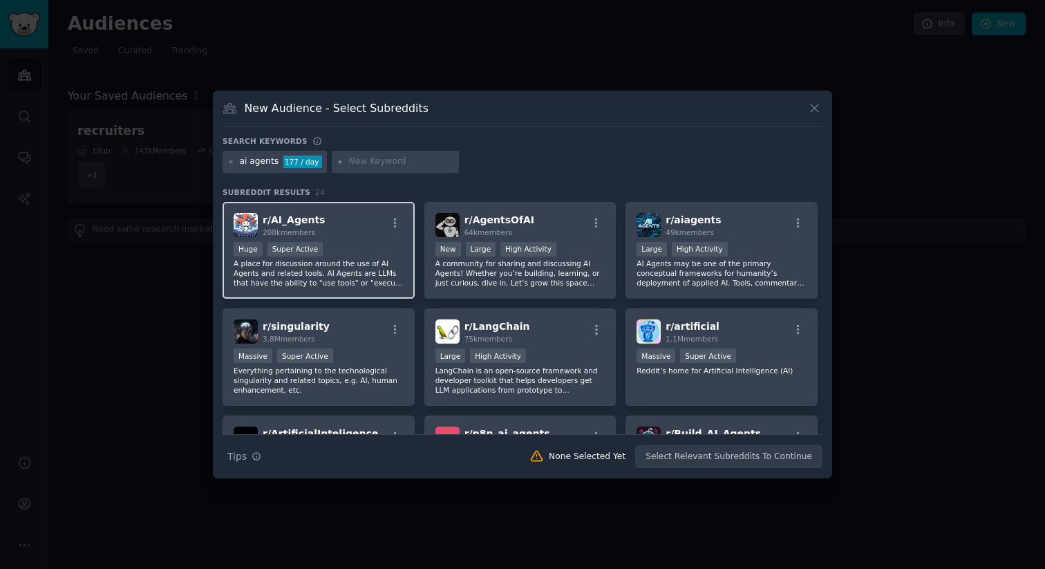
click at [294, 220] on span "r/ AI_Agents" at bounding box center [294, 219] width 62 height 11
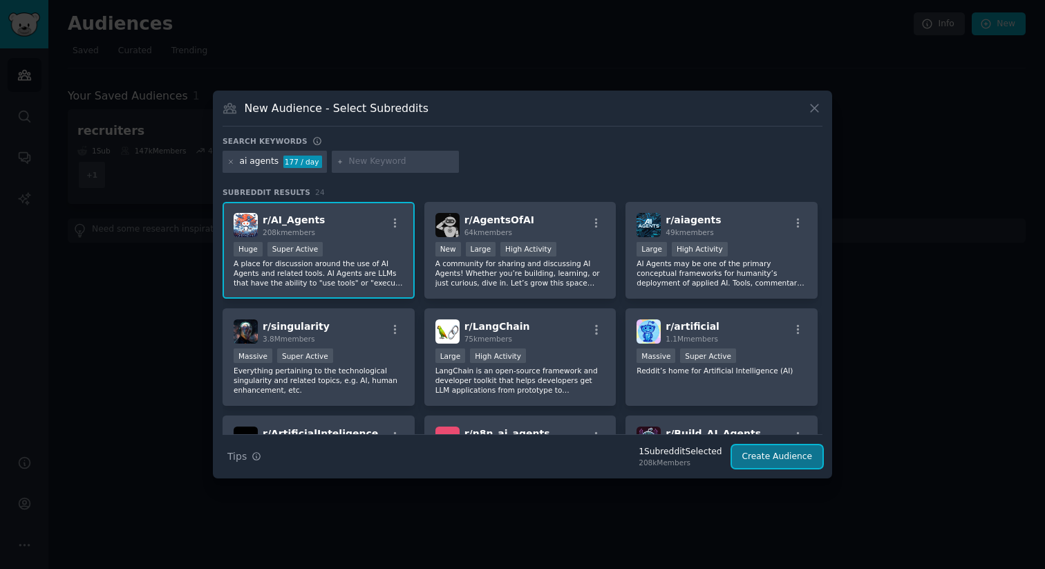
click at [770, 450] on button "Create Audience" at bounding box center [777, 456] width 91 height 23
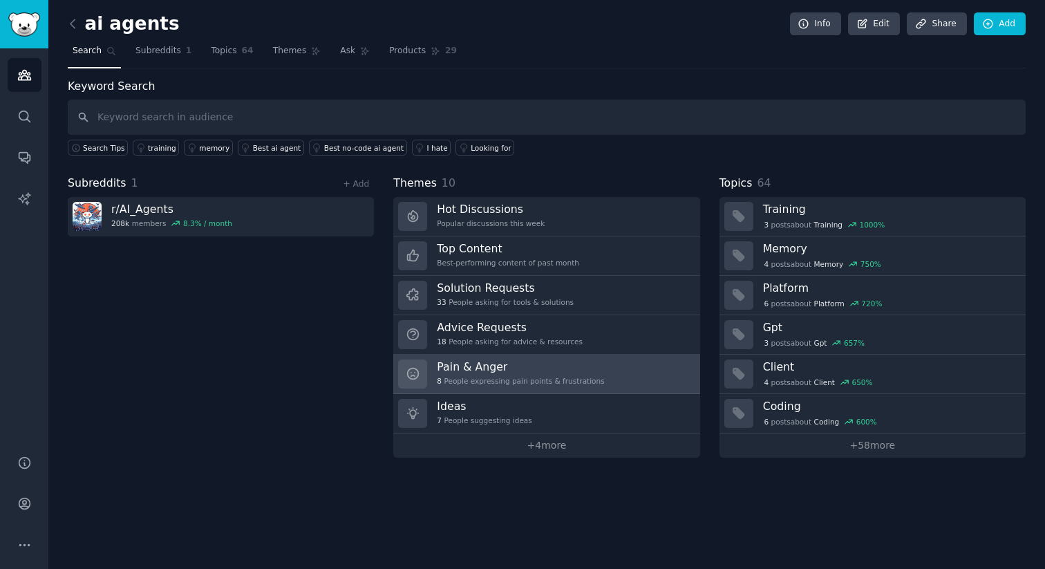
click at [470, 367] on h3 "Pain & Anger" at bounding box center [520, 366] width 167 height 15
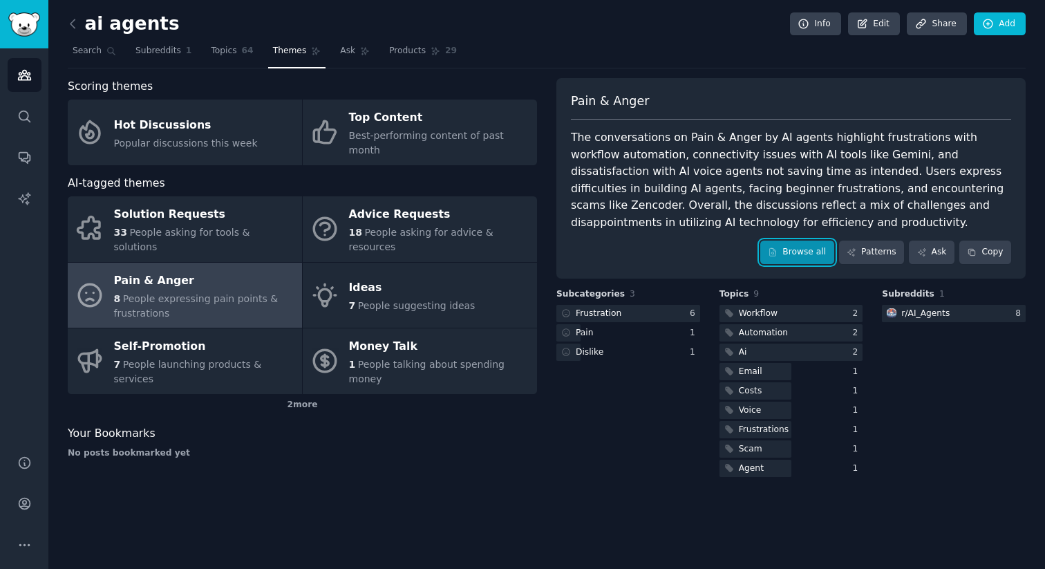
click at [805, 252] on link "Browse all" at bounding box center [797, 251] width 74 height 23
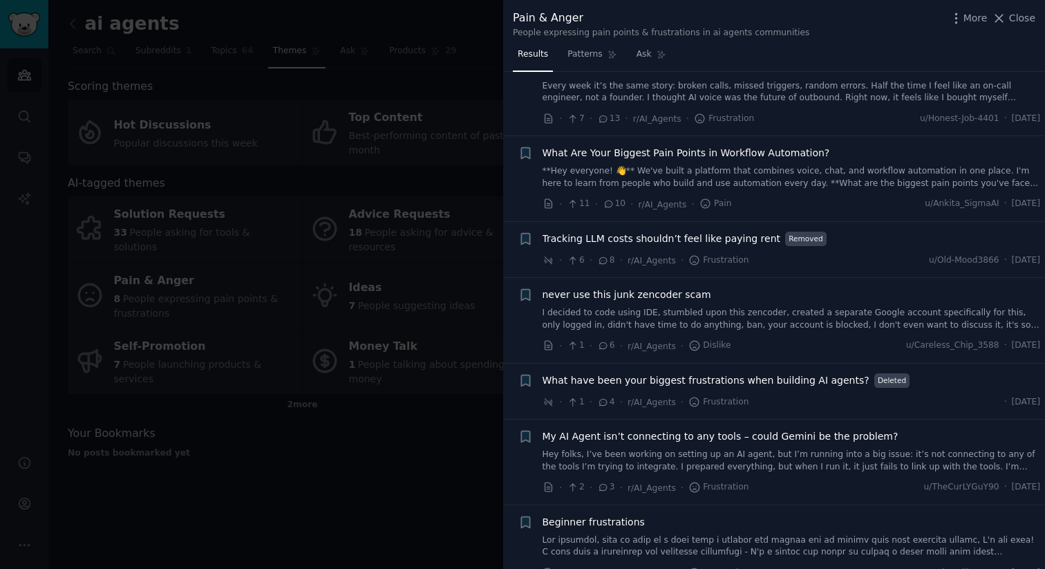
scroll to position [149, 0]
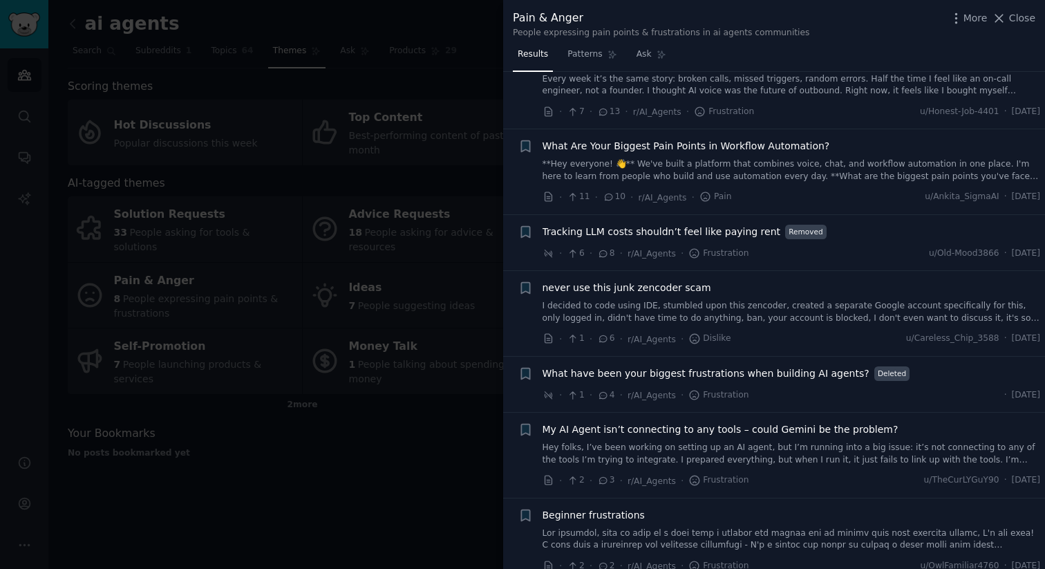
click at [797, 527] on link at bounding box center [791, 539] width 498 height 24
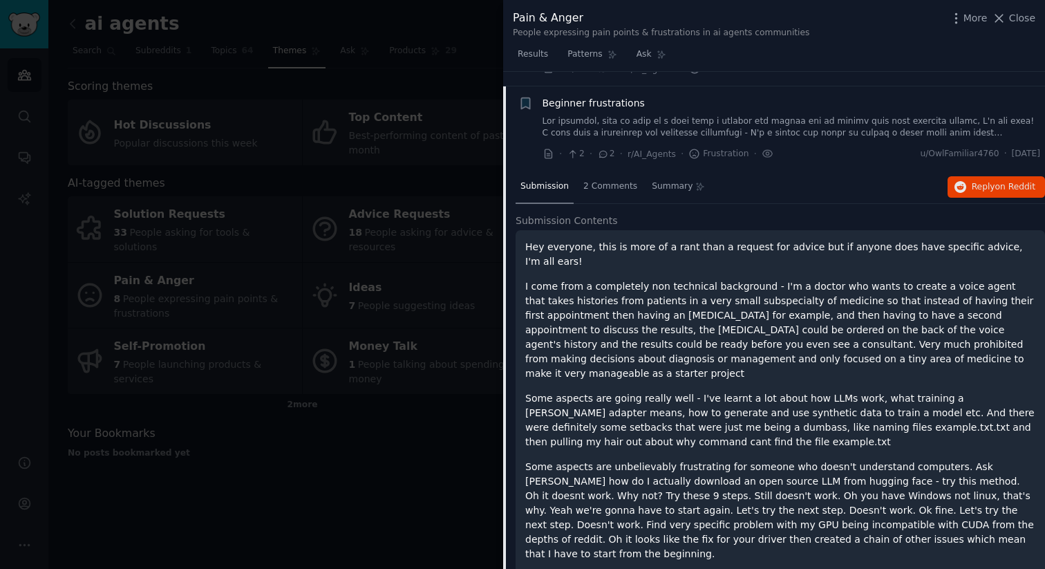
scroll to position [567, 0]
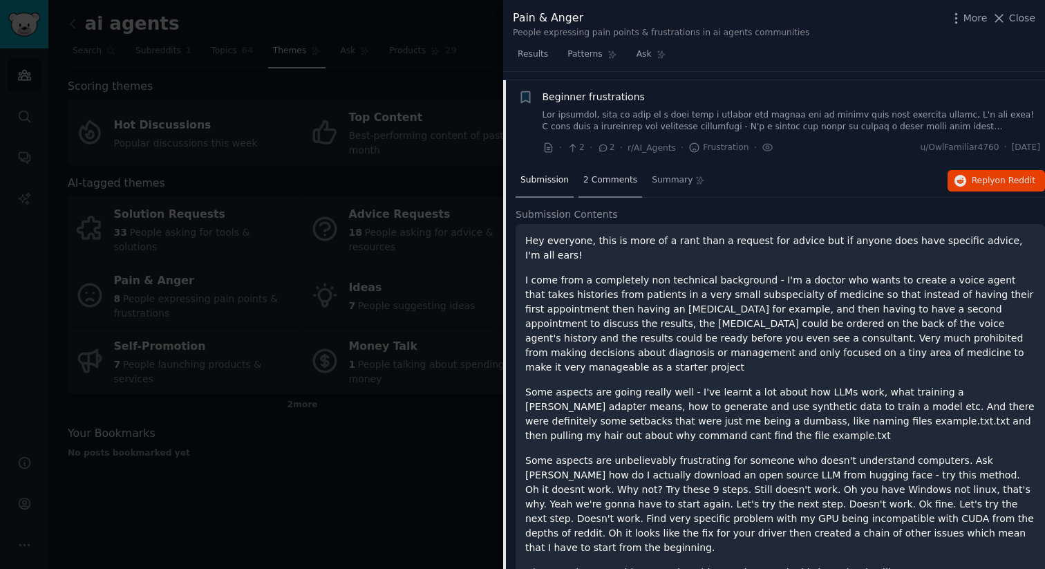
click at [608, 174] on span "2 Comments" at bounding box center [610, 180] width 54 height 12
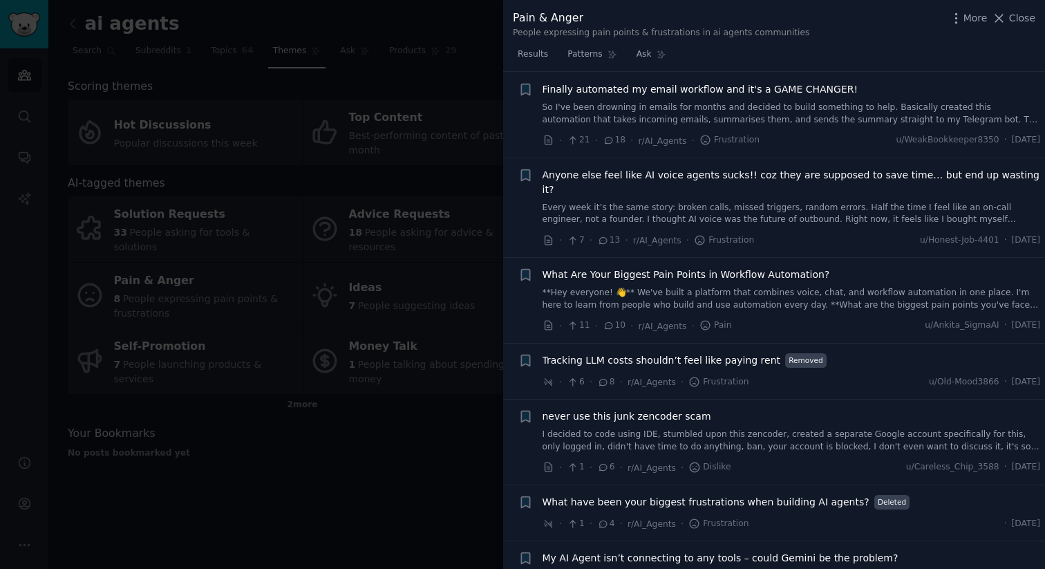
scroll to position [0, 0]
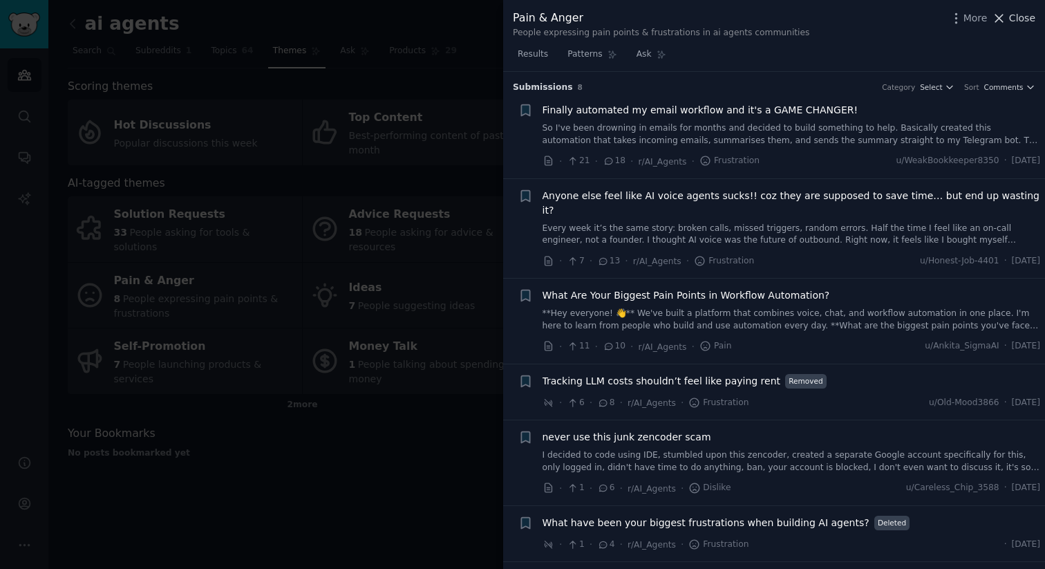
click at [1019, 21] on span "Close" at bounding box center [1022, 18] width 26 height 15
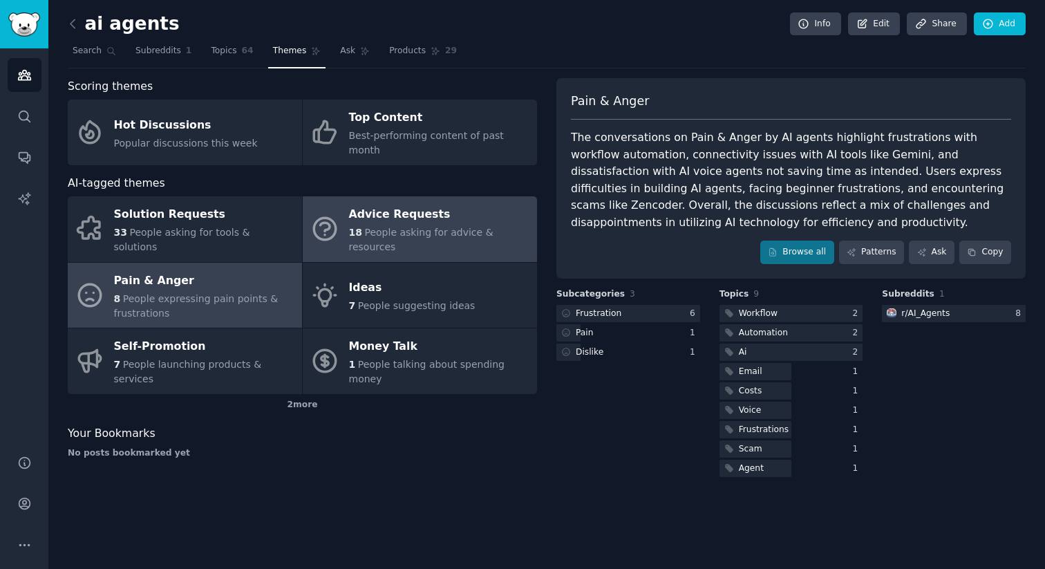
click at [397, 204] on div "Advice Requests" at bounding box center [439, 215] width 181 height 22
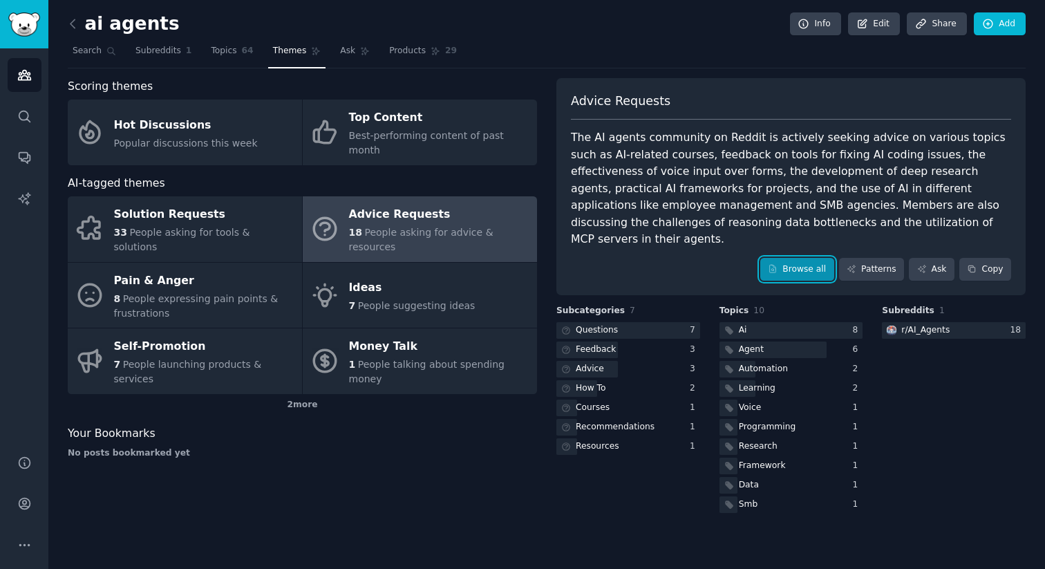
click at [807, 258] on link "Browse all" at bounding box center [797, 269] width 74 height 23
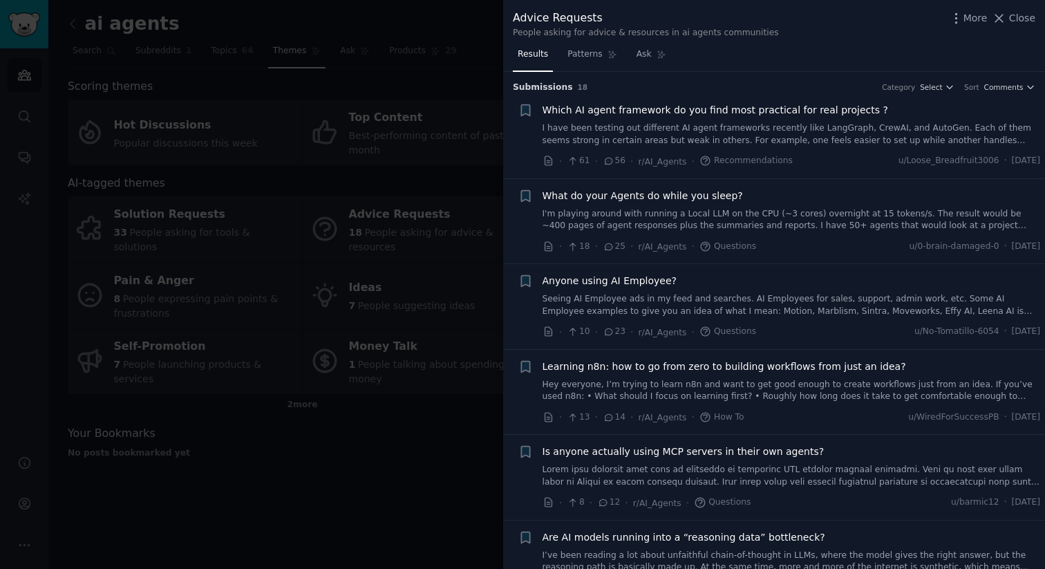
click at [1017, 27] on div "Advice Requests People asking for advice & resources in ai agents communities M…" at bounding box center [774, 24] width 522 height 29
click at [1021, 21] on span "Close" at bounding box center [1022, 18] width 26 height 15
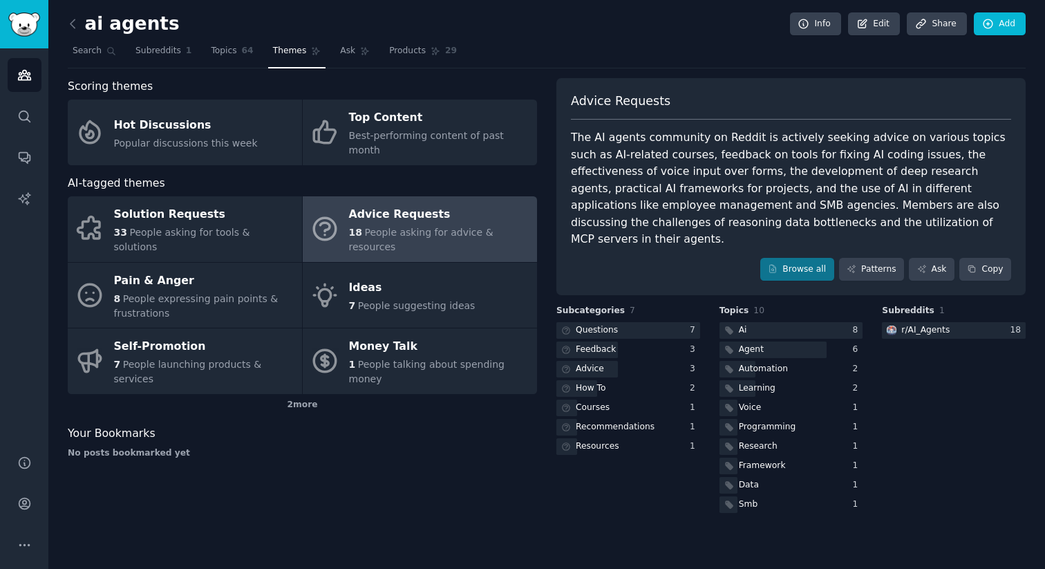
click at [742, 35] on div "ai agents Info Edit Share Add" at bounding box center [547, 26] width 958 height 28
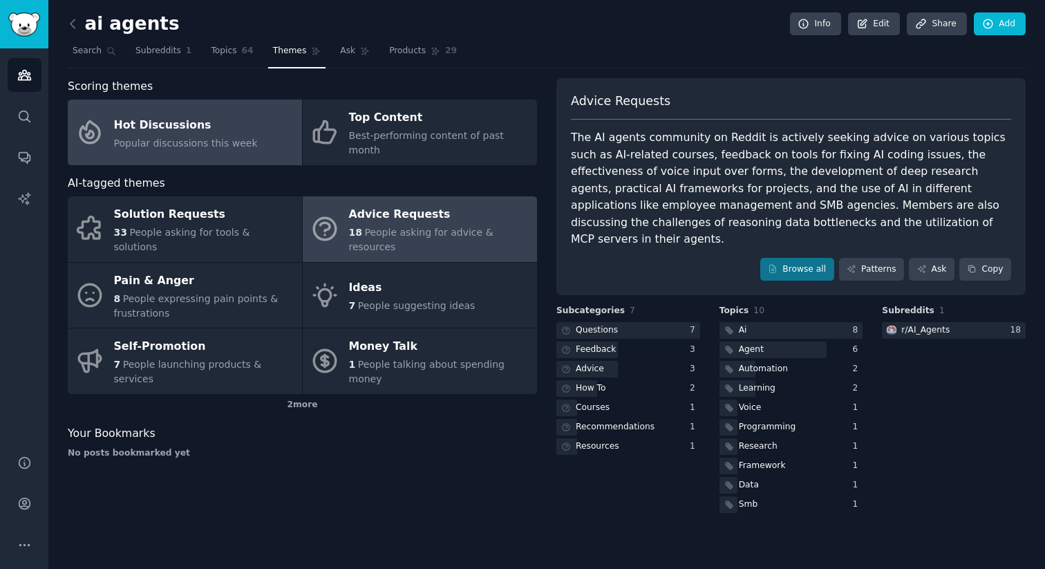
click at [190, 138] on span "Popular discussions this week" at bounding box center [186, 143] width 144 height 11
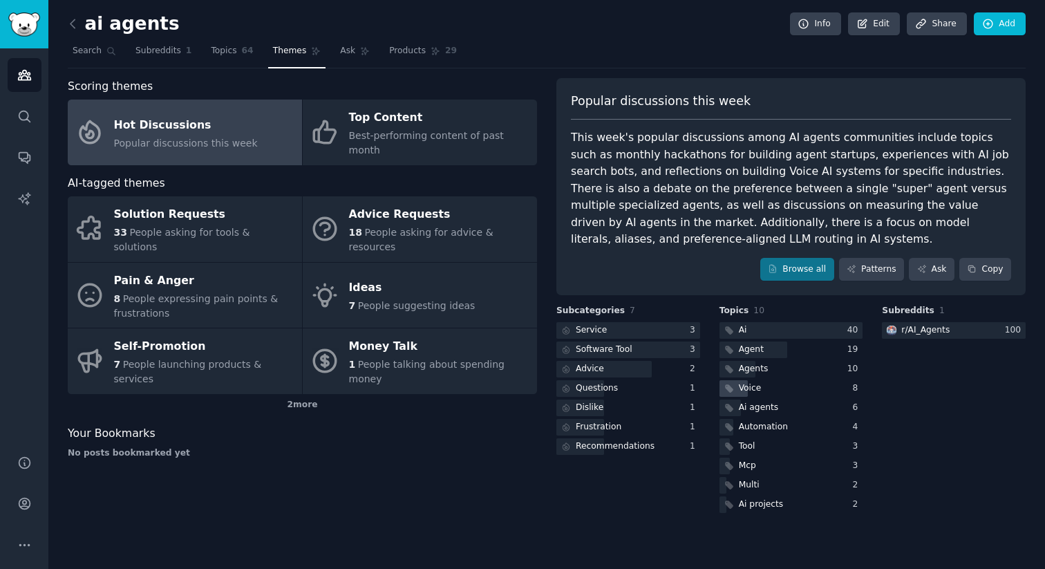
click at [746, 386] on div "Voice" at bounding box center [750, 388] width 23 height 12
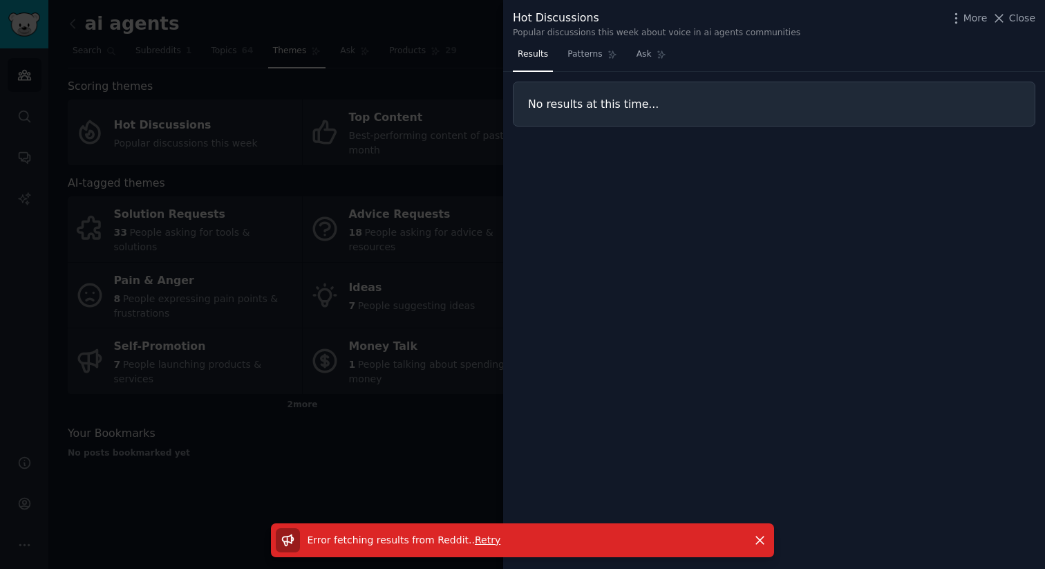
click at [484, 540] on span "Retry" at bounding box center [488, 539] width 26 height 11
click at [481, 537] on span "Retry" at bounding box center [488, 539] width 26 height 11
click at [589, 48] on link "Patterns" at bounding box center [592, 58] width 59 height 28
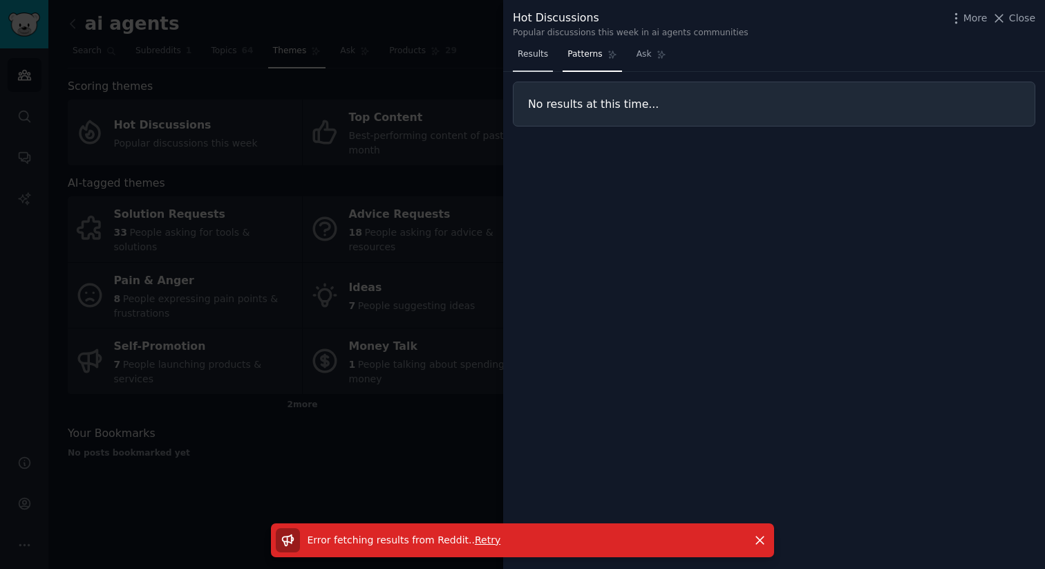
click at [536, 55] on span "Results" at bounding box center [533, 54] width 30 height 12
click at [1018, 11] on span "Close" at bounding box center [1022, 18] width 26 height 15
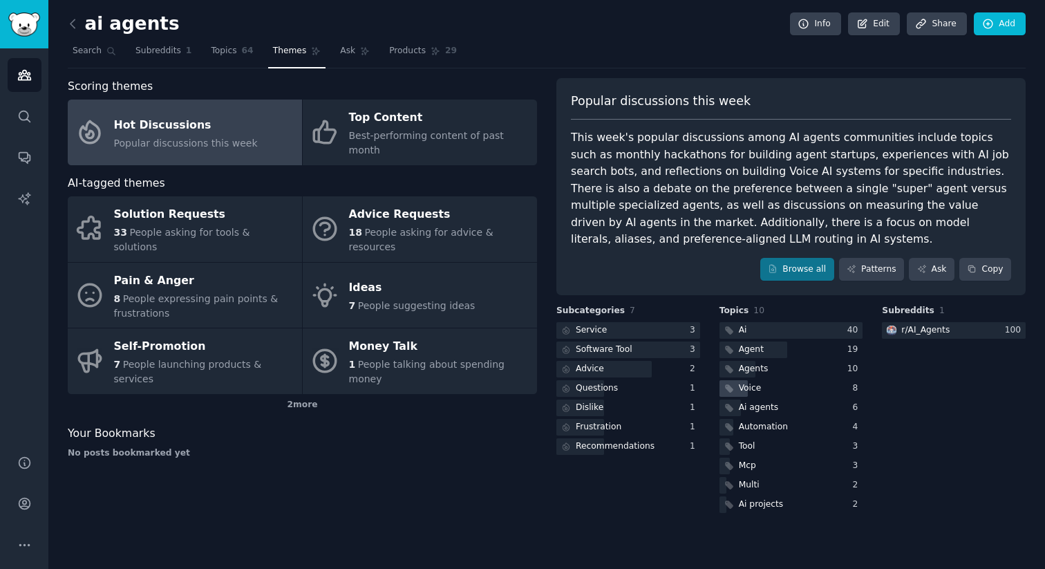
click at [751, 388] on div "Voice" at bounding box center [750, 388] width 23 height 12
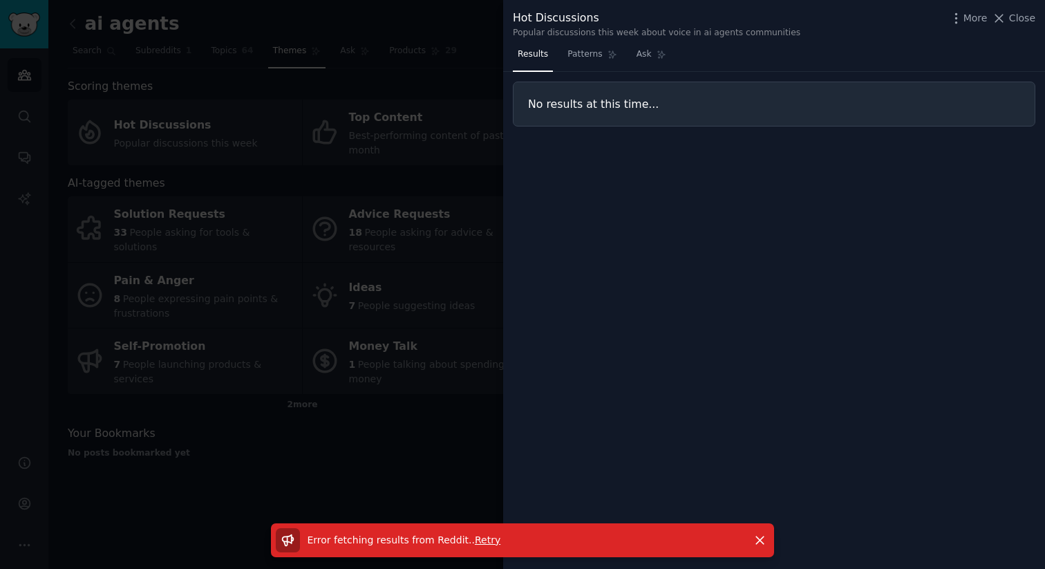
click at [735, 173] on div "Results Patterns Ask No results at this time..." at bounding box center [774, 306] width 542 height 525
click at [478, 538] on span "Retry" at bounding box center [488, 539] width 26 height 11
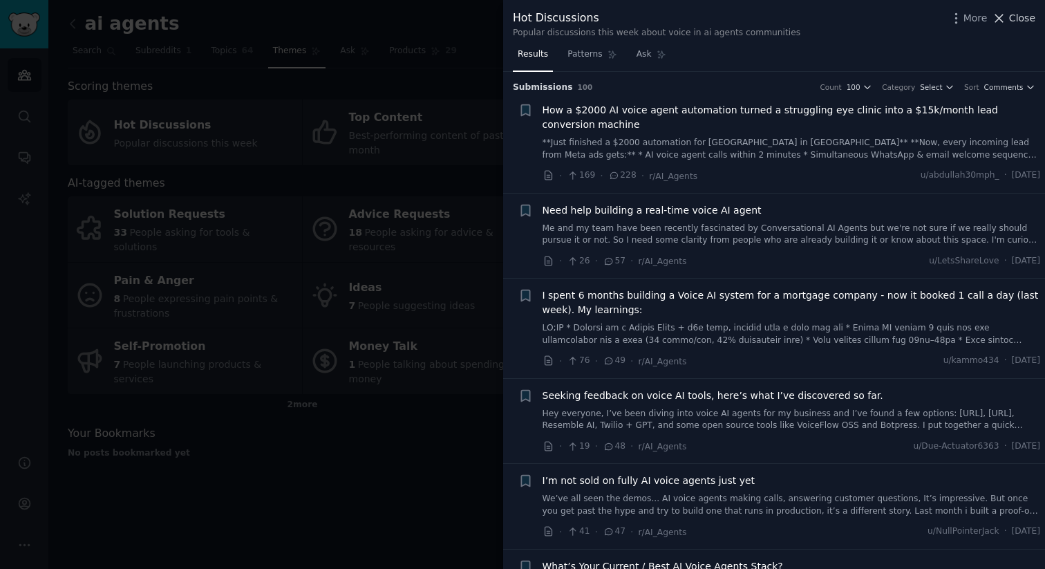
click at [1030, 21] on span "Close" at bounding box center [1022, 18] width 26 height 15
